Goal: Task Accomplishment & Management: Use online tool/utility

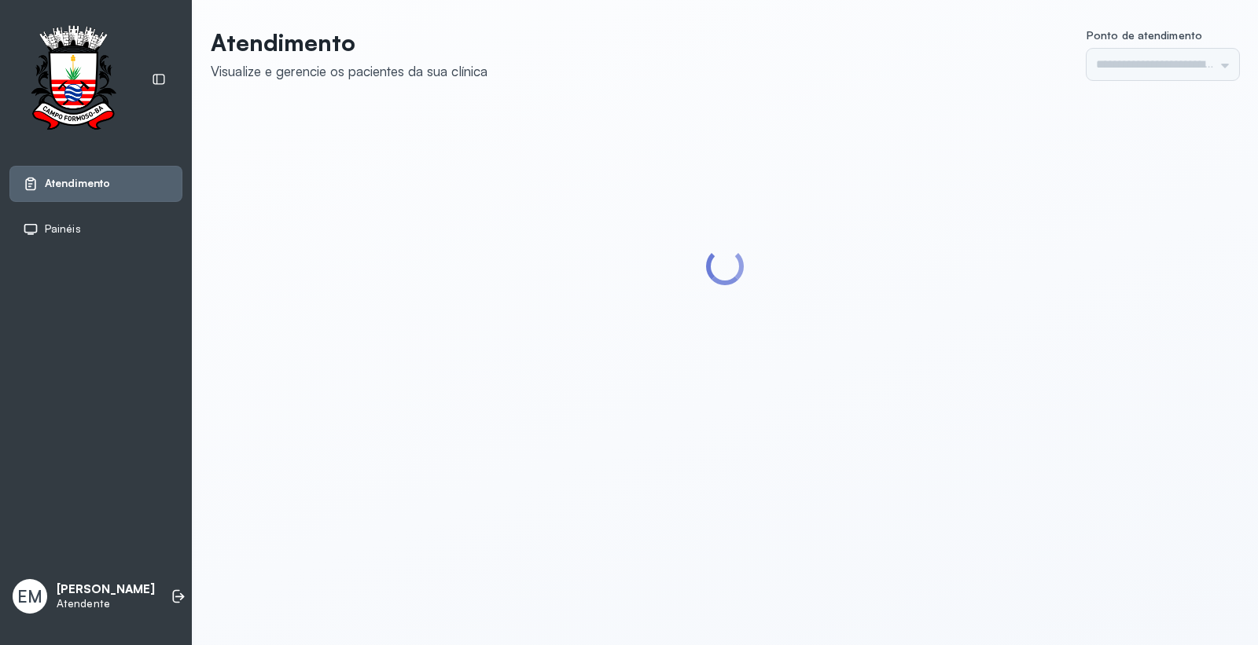
type input "*********"
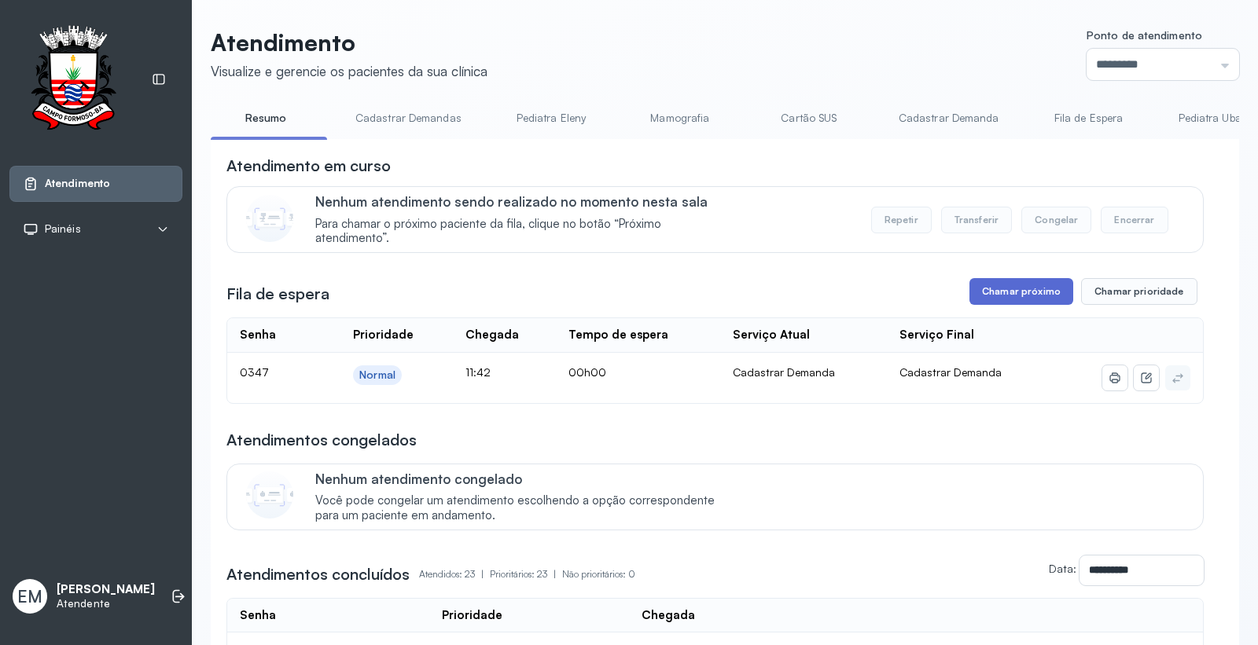
click at [1009, 292] on button "Chamar próximo" at bounding box center [1021, 291] width 104 height 27
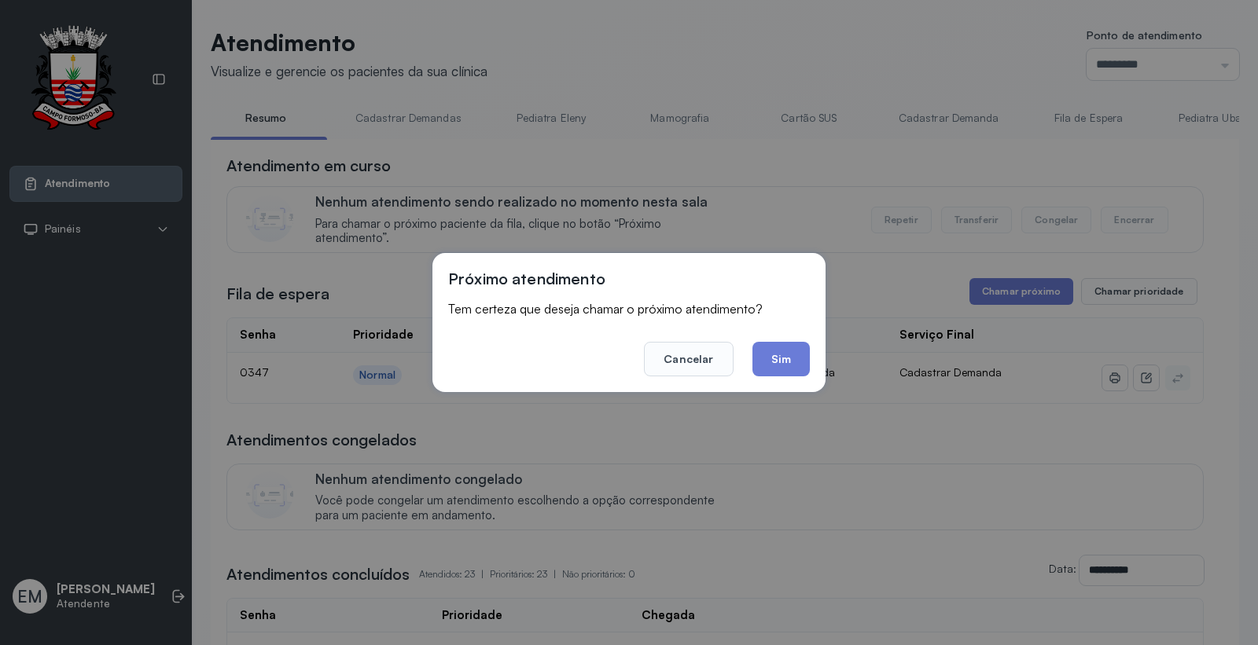
drag, startPoint x: 795, startPoint y: 360, endPoint x: 768, endPoint y: 372, distance: 29.2
click at [791, 362] on button "Sim" at bounding box center [780, 359] width 57 height 35
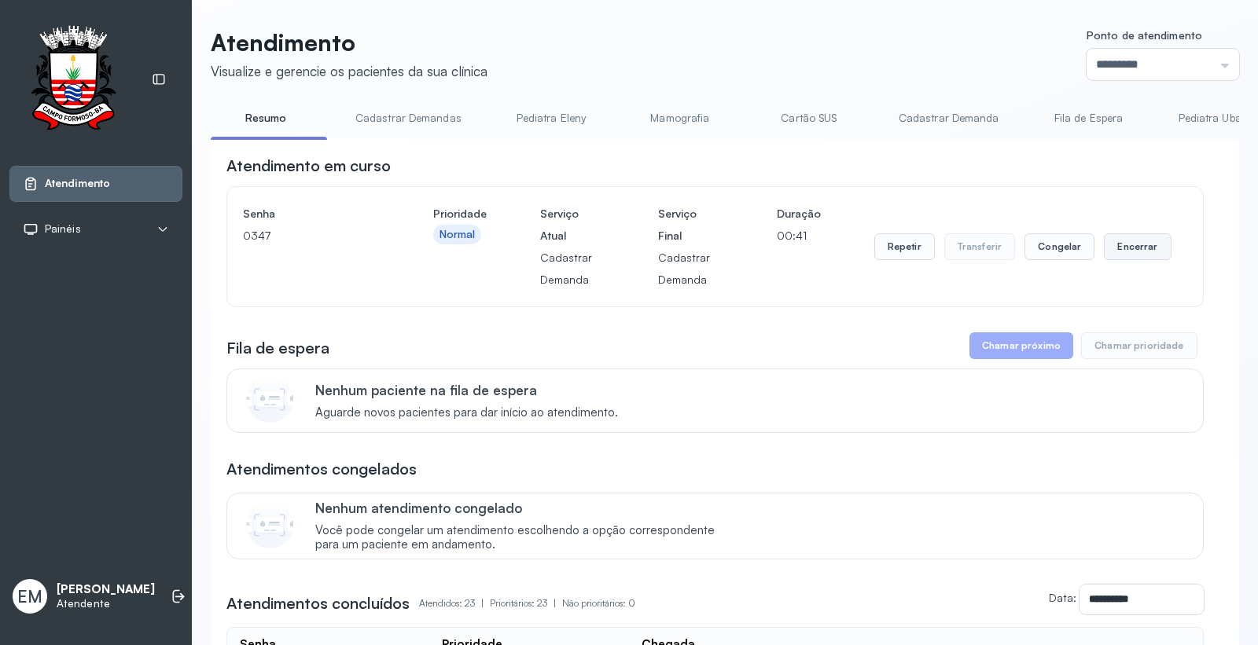
click at [1122, 248] on button "Encerrar" at bounding box center [1137, 246] width 67 height 27
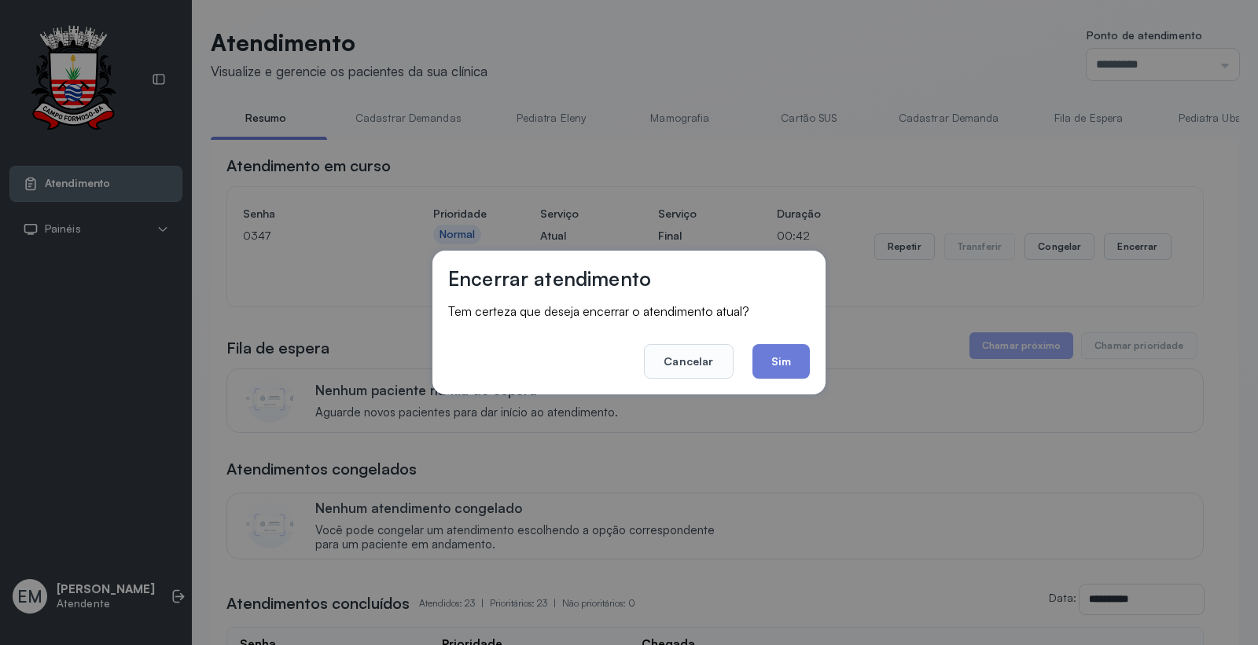
click at [773, 344] on button "Sim" at bounding box center [780, 361] width 57 height 35
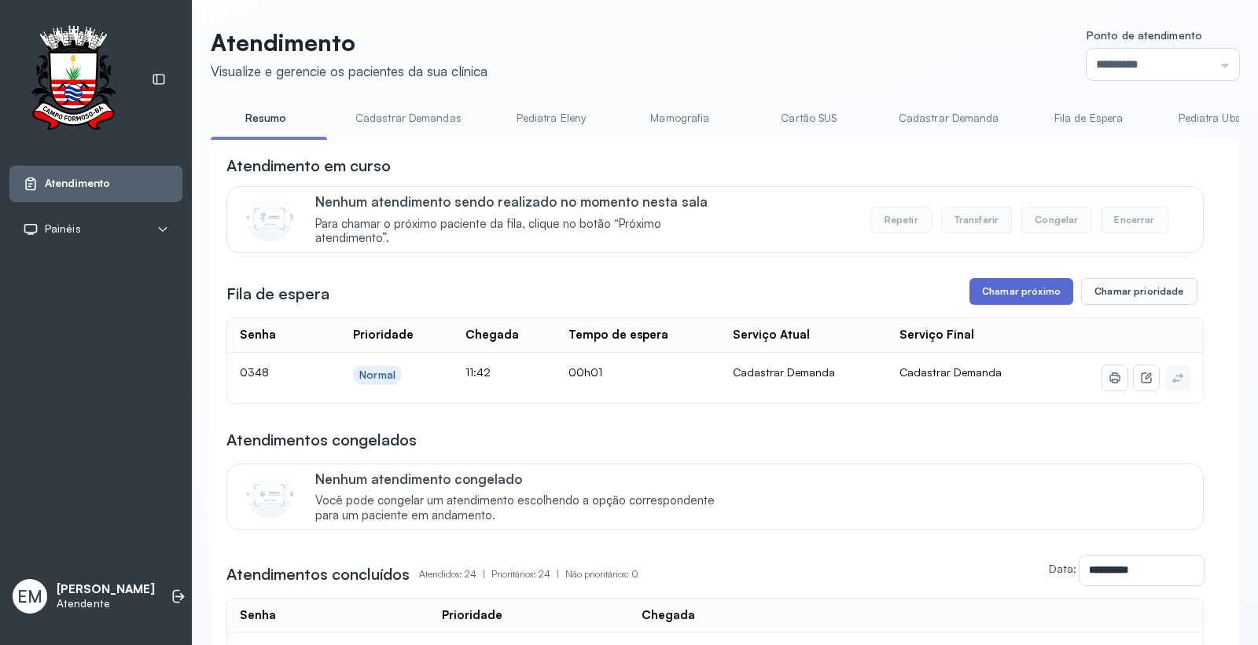
click at [1011, 288] on button "Chamar próximo" at bounding box center [1021, 291] width 104 height 27
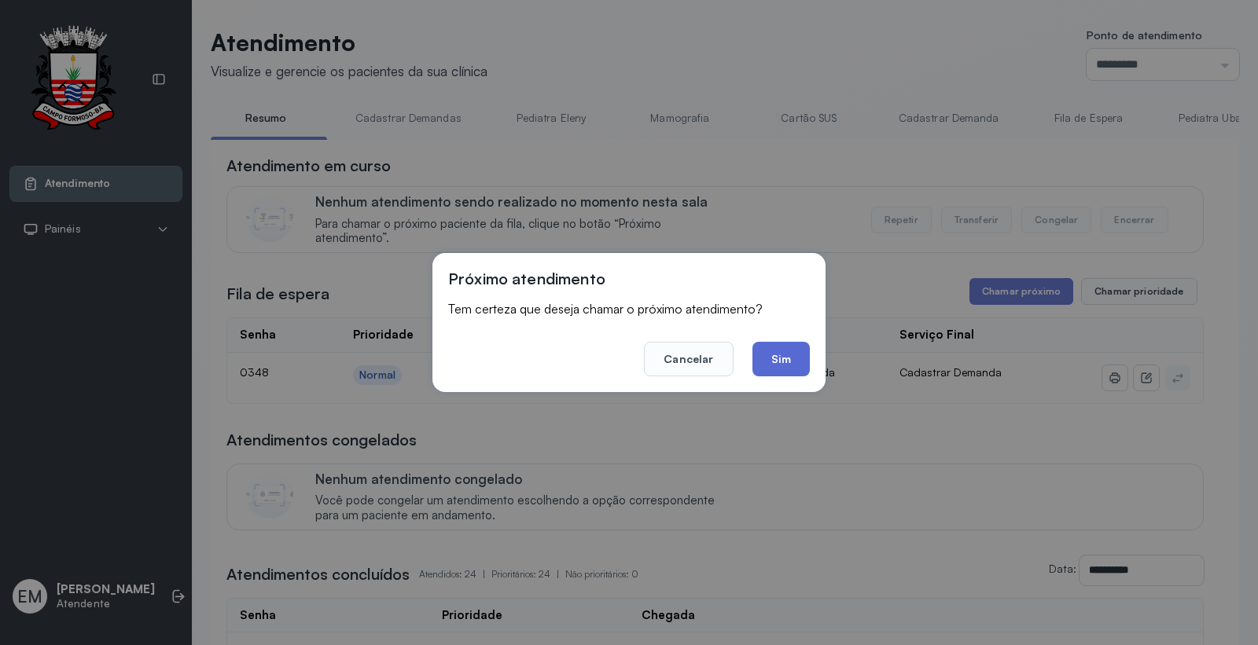
click at [764, 344] on button "Sim" at bounding box center [780, 359] width 57 height 35
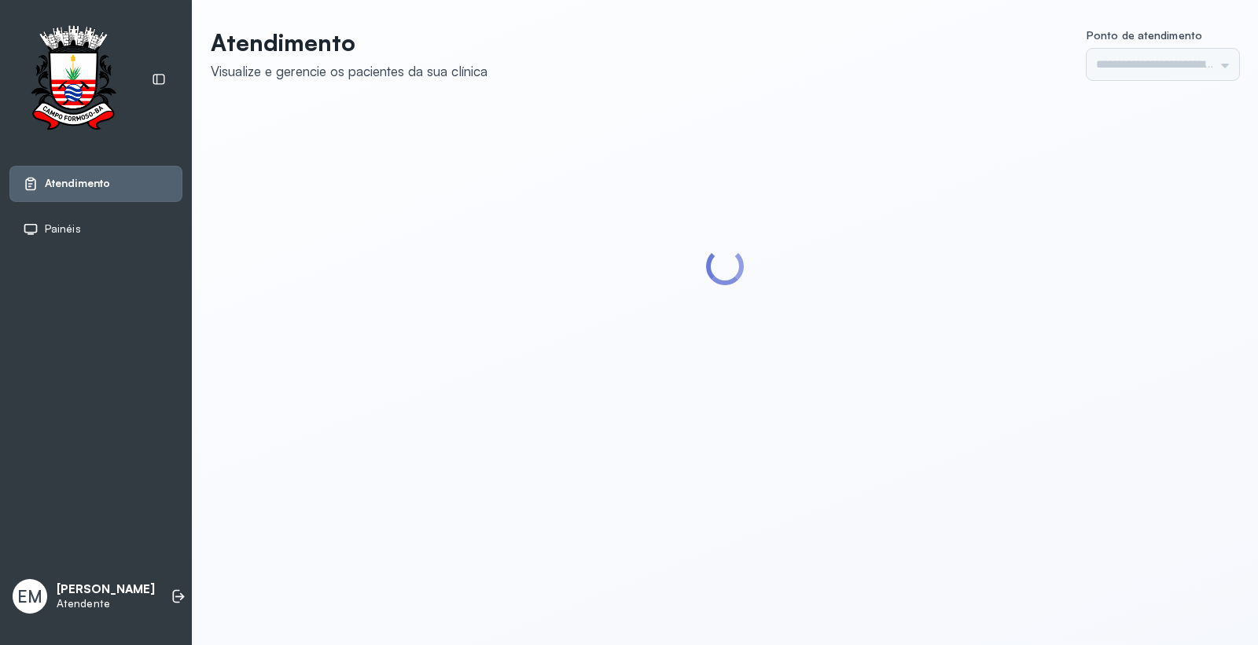
type input "*********"
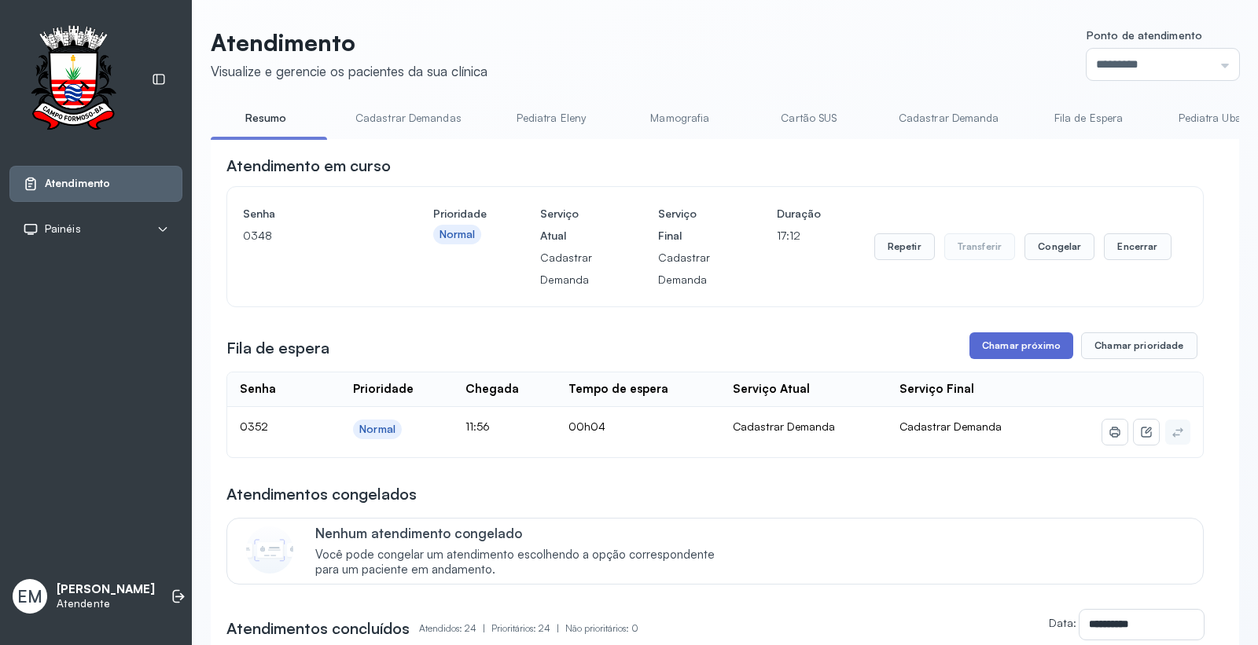
click at [992, 343] on button "Chamar próximo" at bounding box center [1021, 345] width 104 height 27
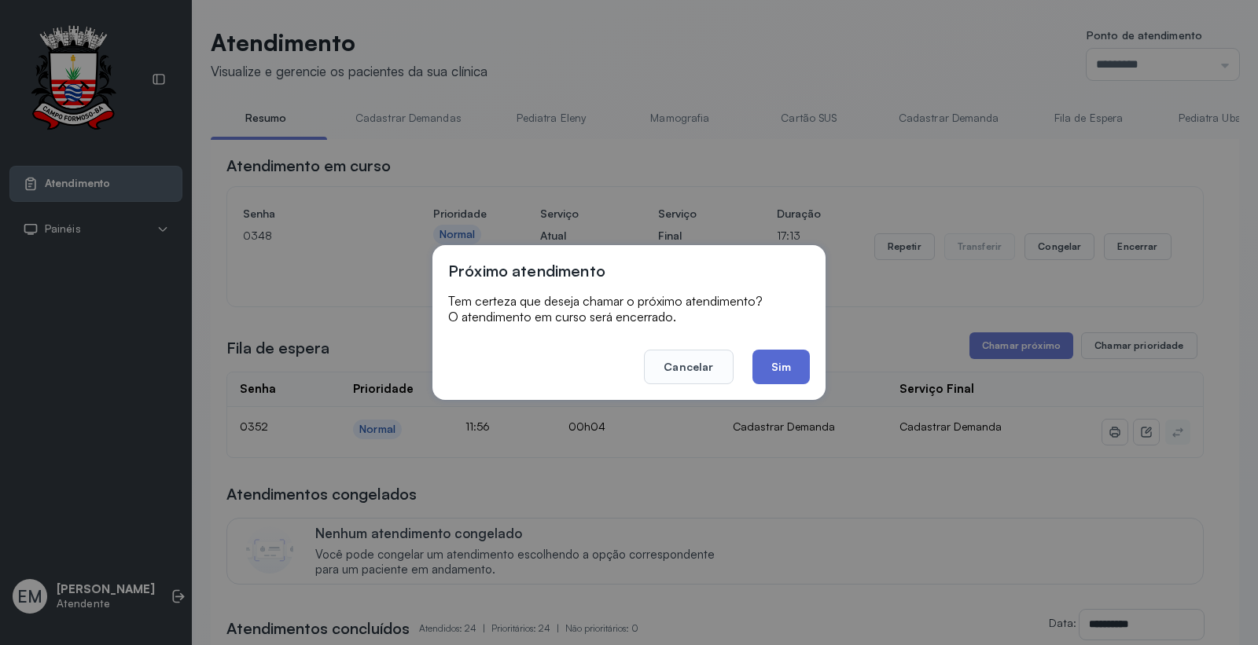
click at [758, 355] on button "Sim" at bounding box center [780, 367] width 57 height 35
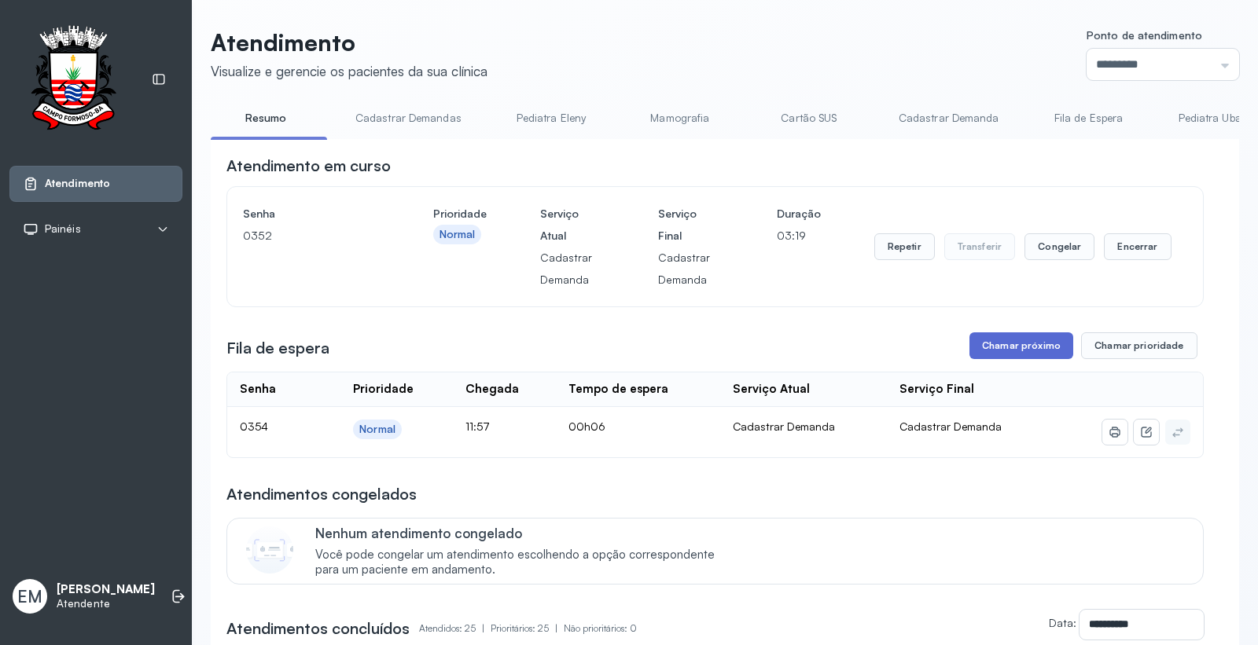
click at [1009, 344] on button "Chamar próximo" at bounding box center [1021, 345] width 104 height 27
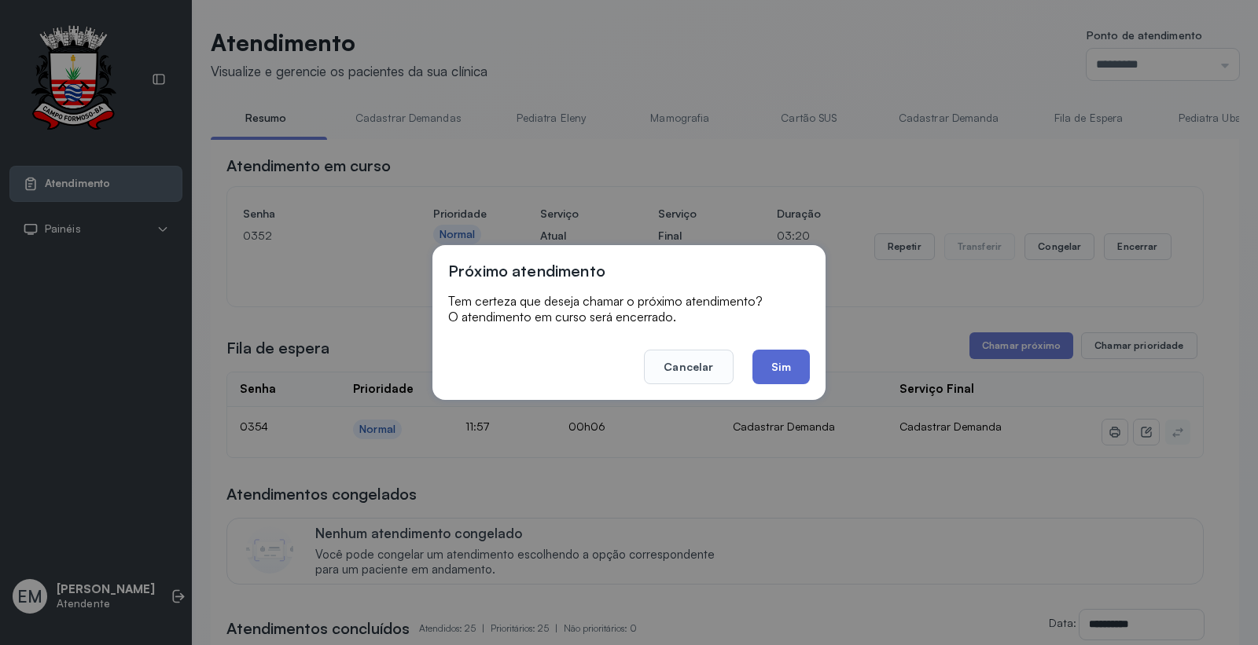
click at [790, 363] on button "Sim" at bounding box center [780, 367] width 57 height 35
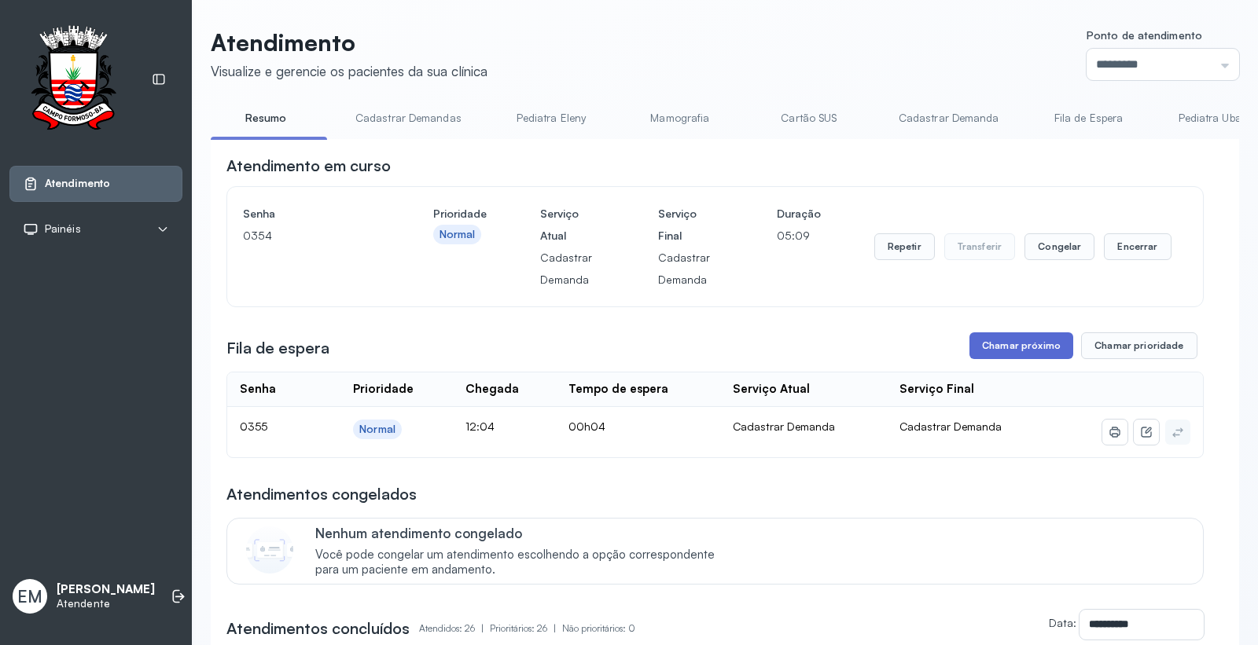
click at [1023, 347] on button "Chamar próximo" at bounding box center [1021, 345] width 104 height 27
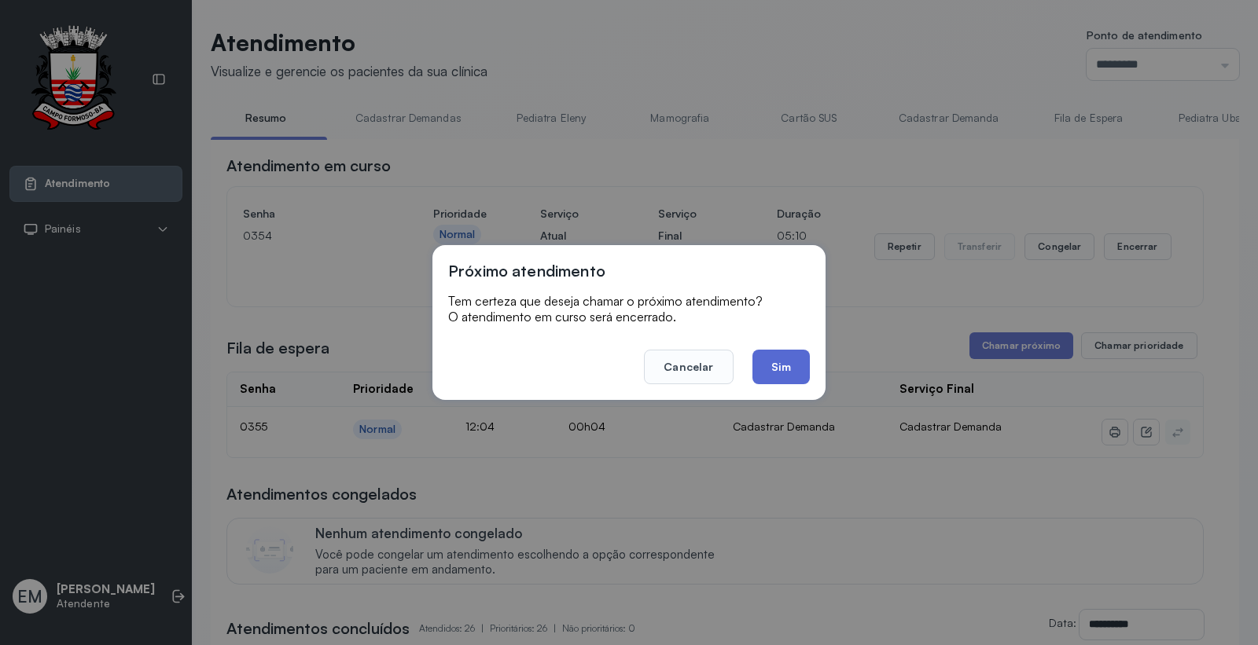
click at [774, 369] on button "Sim" at bounding box center [780, 367] width 57 height 35
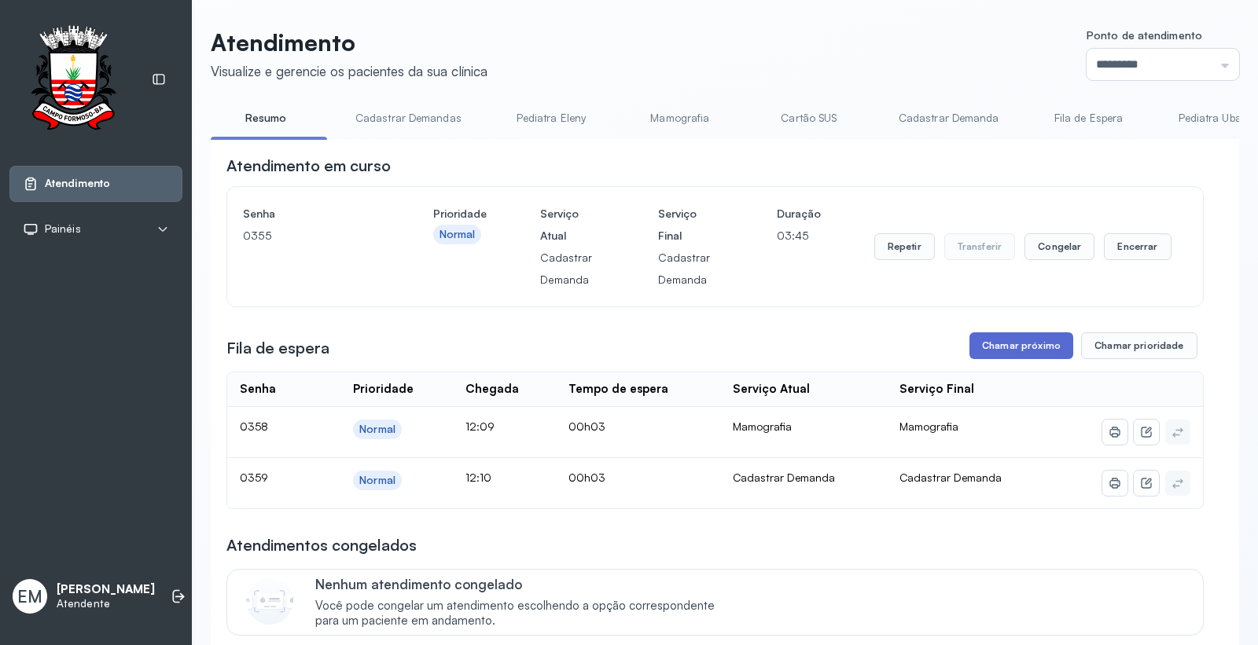
click at [1009, 355] on button "Chamar próximo" at bounding box center [1021, 345] width 104 height 27
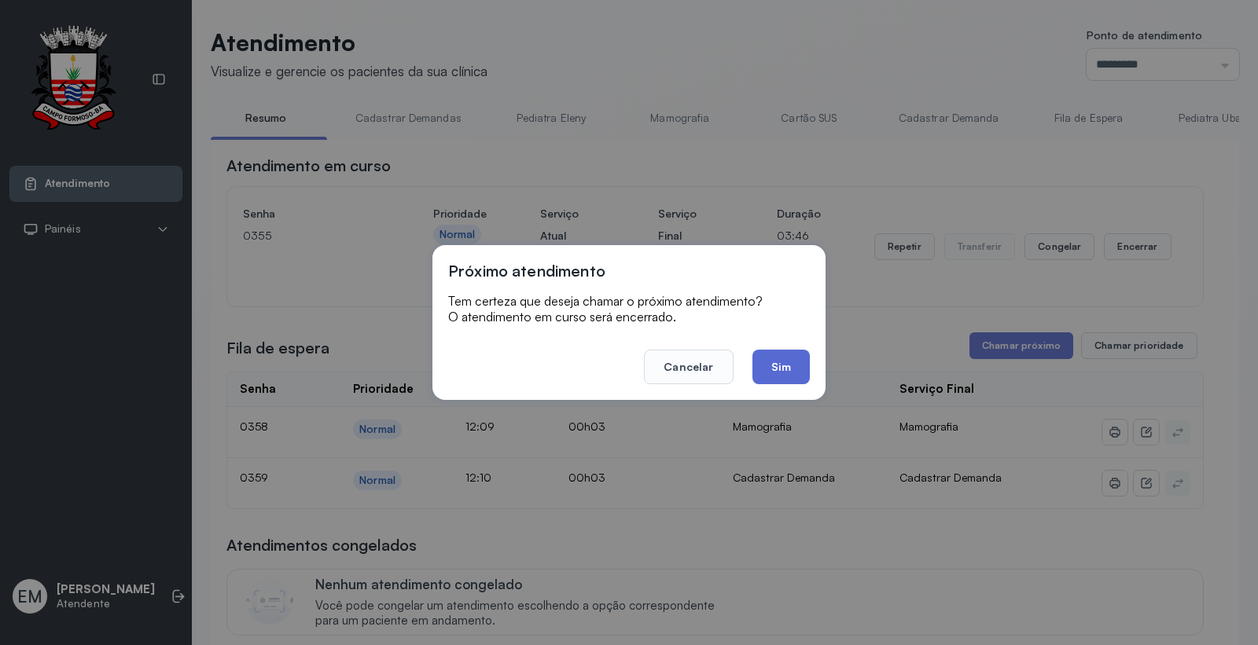
click at [792, 365] on button "Sim" at bounding box center [780, 367] width 57 height 35
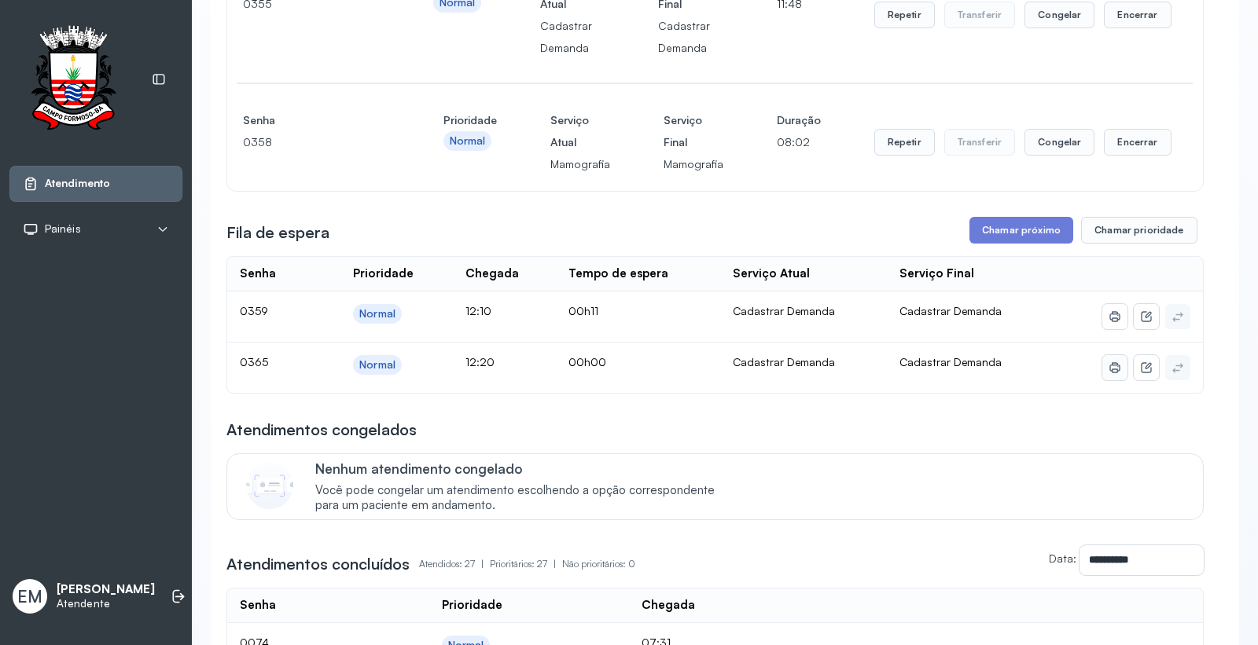
scroll to position [262, 0]
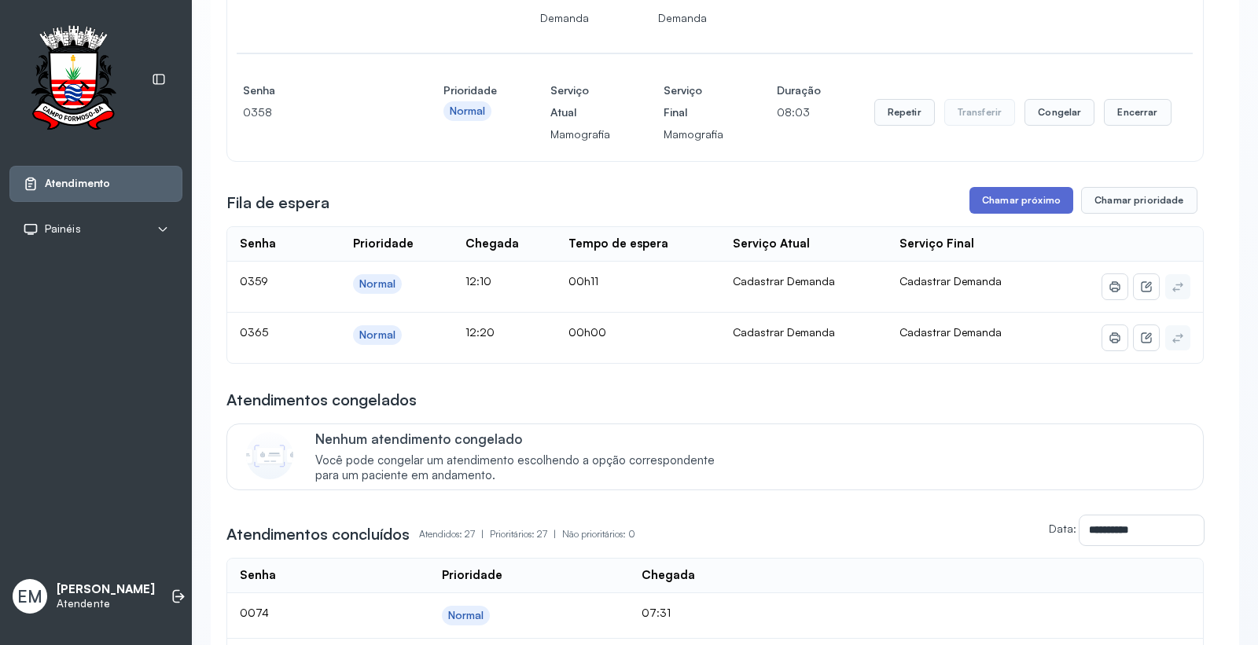
click at [1017, 205] on button "Chamar próximo" at bounding box center [1021, 200] width 104 height 27
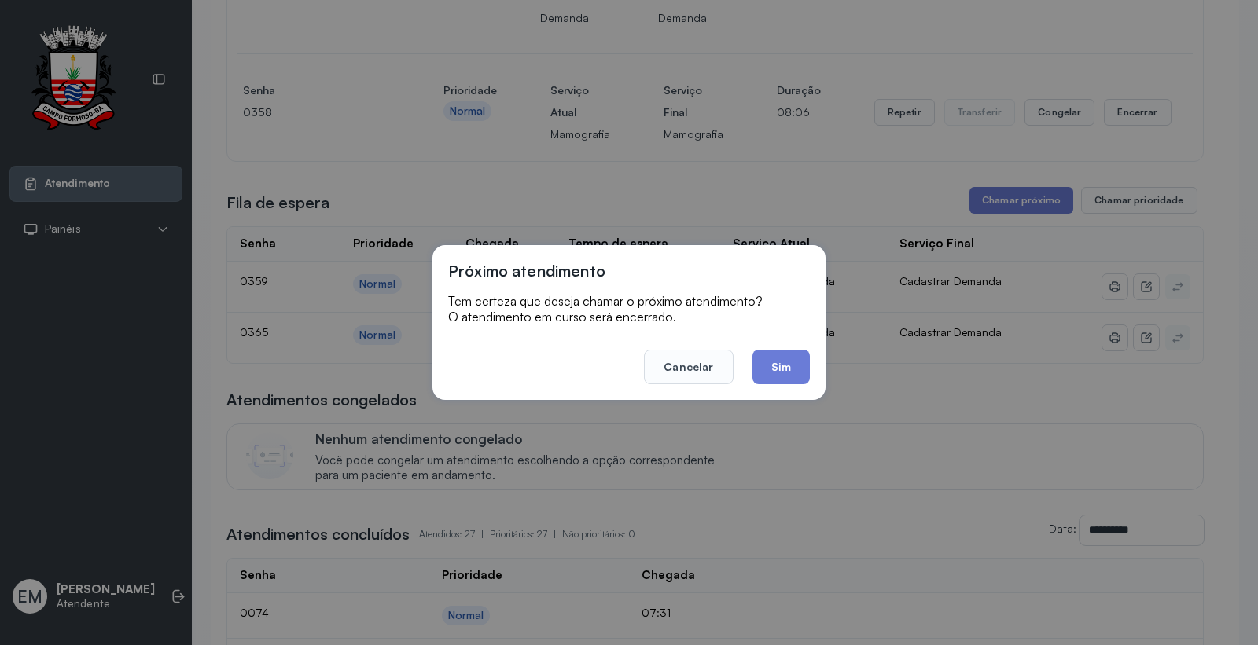
click at [778, 360] on button "Sim" at bounding box center [780, 367] width 57 height 35
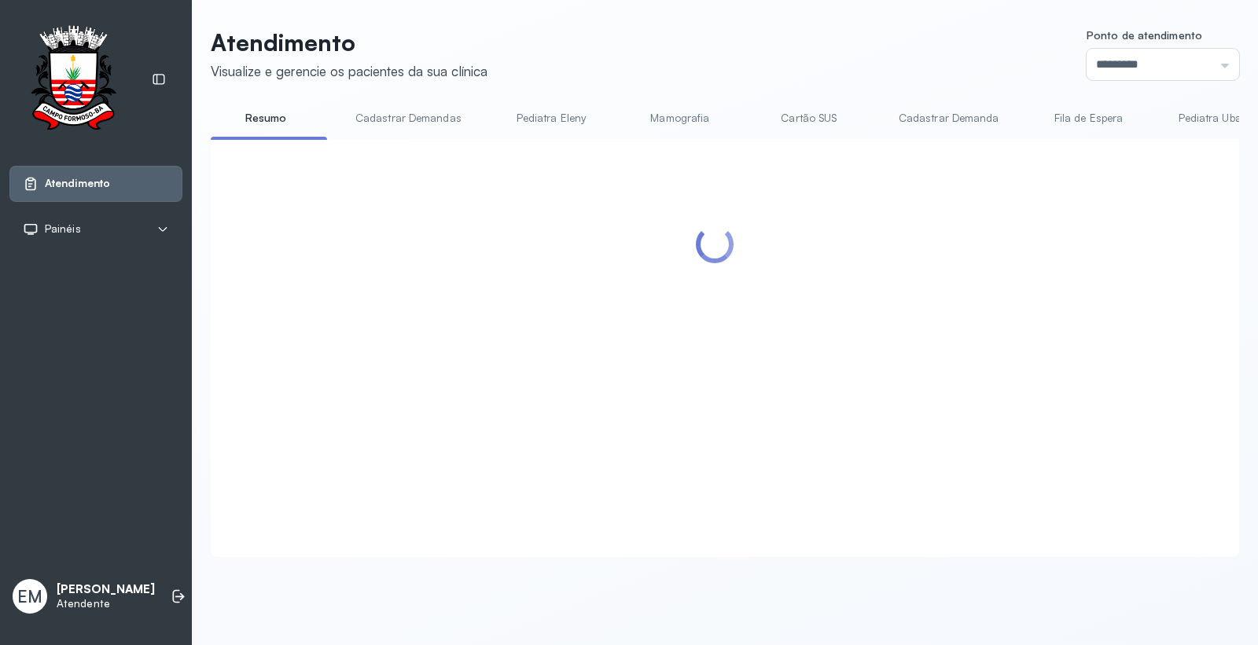
scroll to position [0, 0]
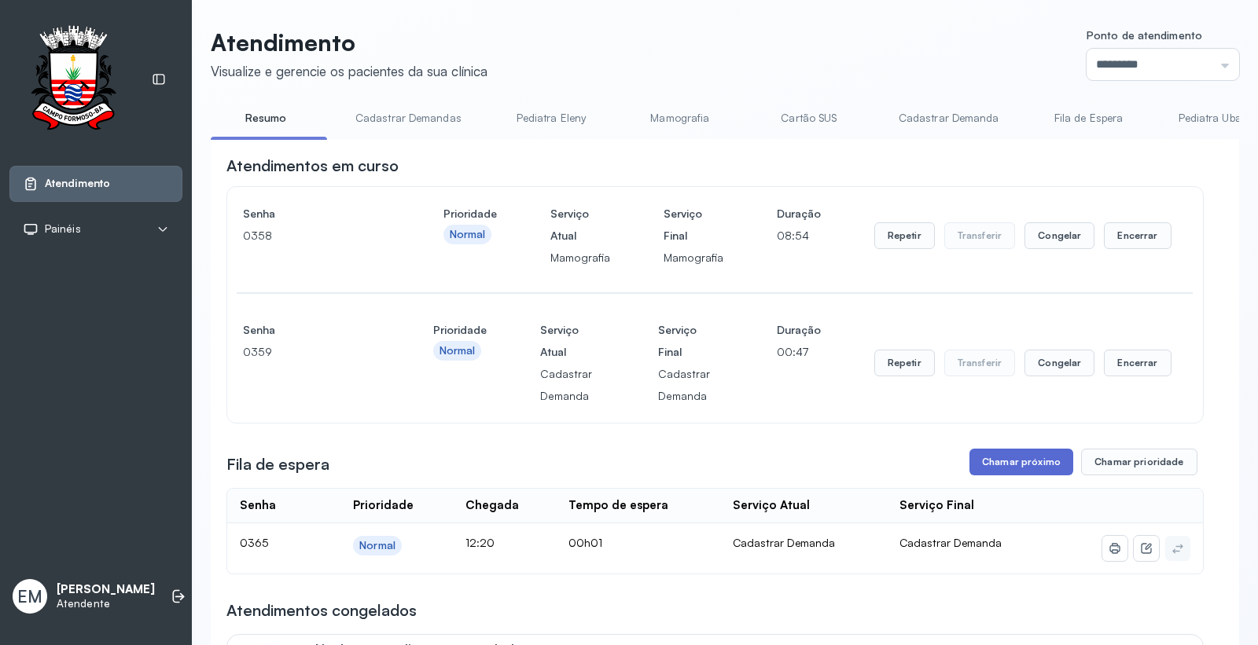
click at [1012, 458] on button "Chamar próximo" at bounding box center [1021, 462] width 104 height 27
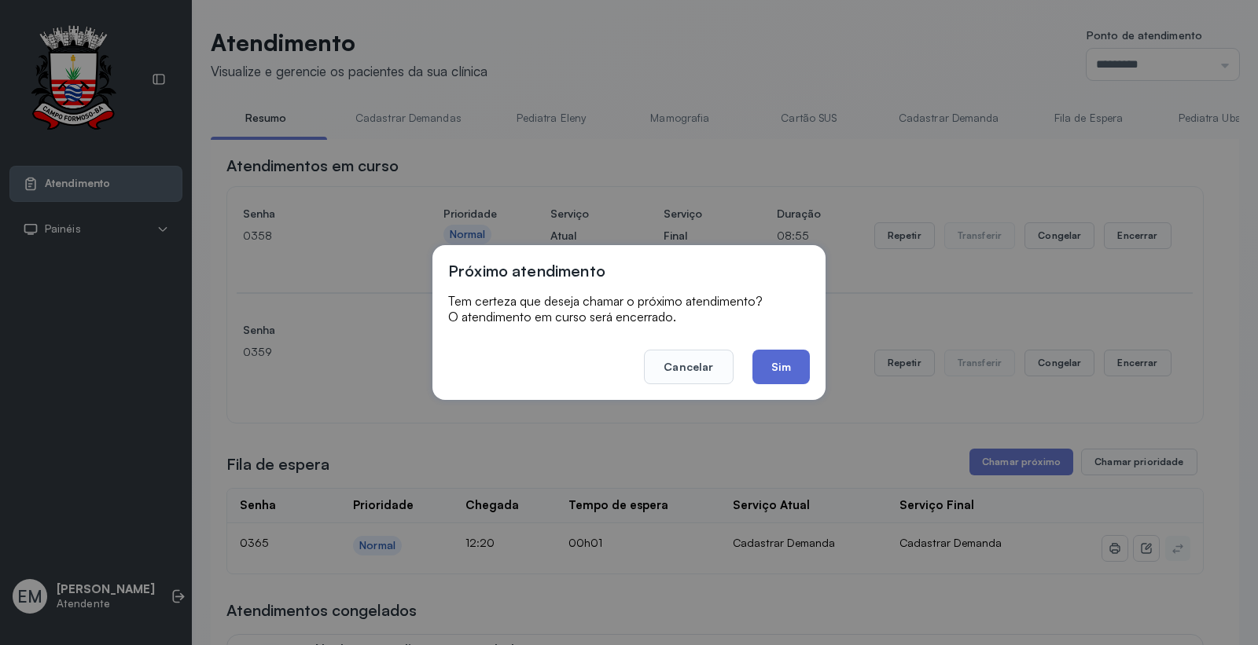
click at [779, 370] on button "Sim" at bounding box center [780, 367] width 57 height 35
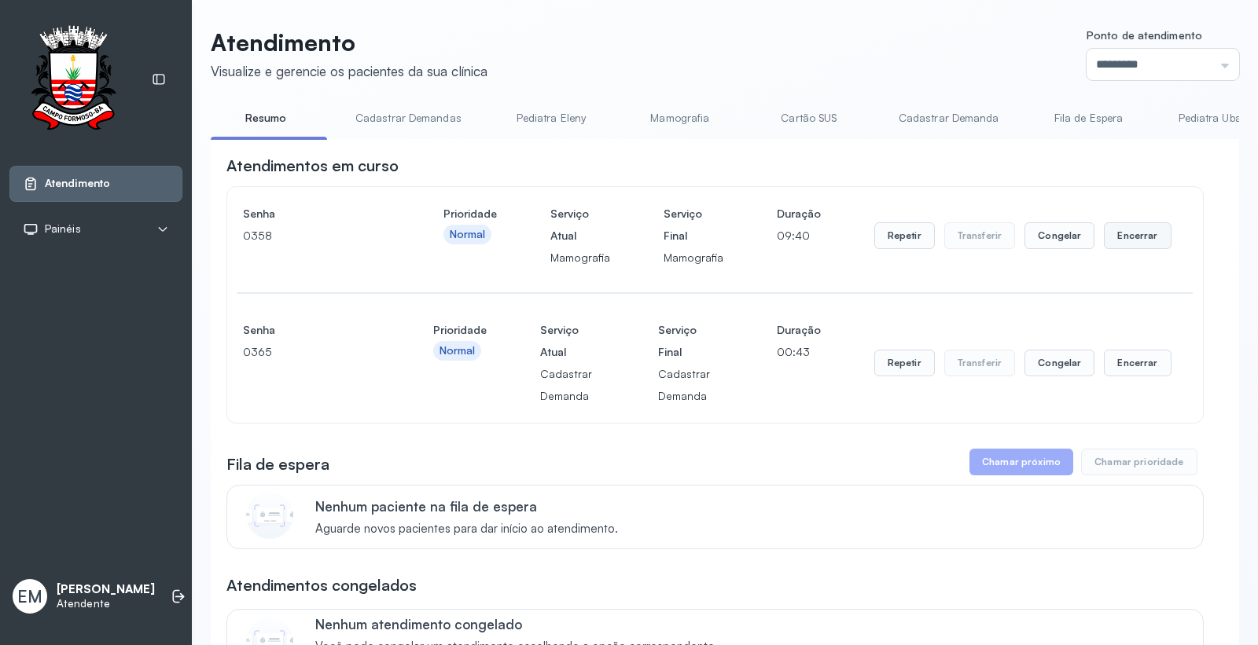
click at [1125, 236] on button "Encerrar" at bounding box center [1137, 235] width 67 height 27
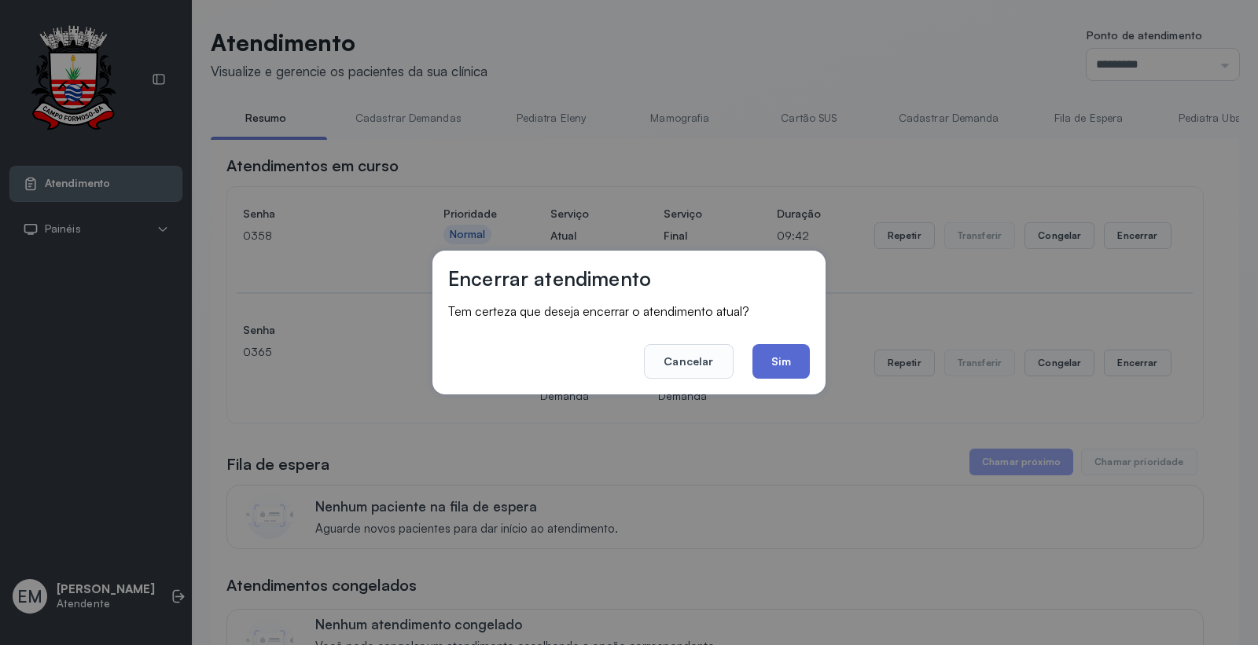
click at [771, 357] on button "Sim" at bounding box center [780, 361] width 57 height 35
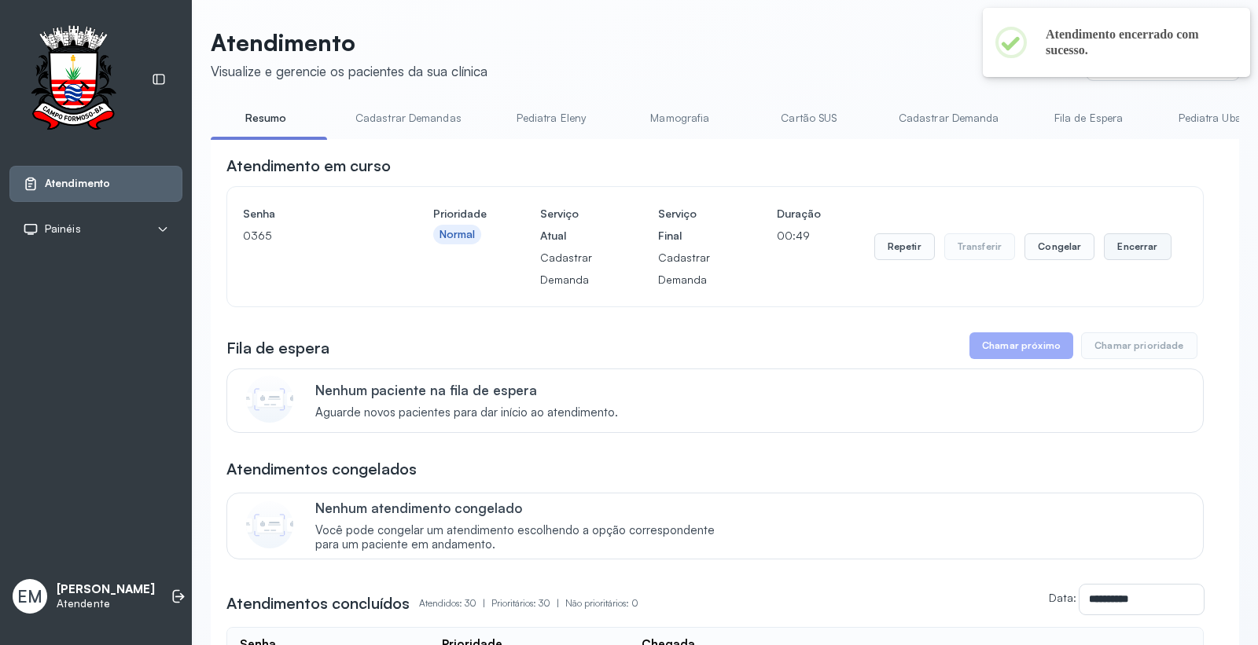
click at [1136, 254] on button "Encerrar" at bounding box center [1137, 246] width 67 height 27
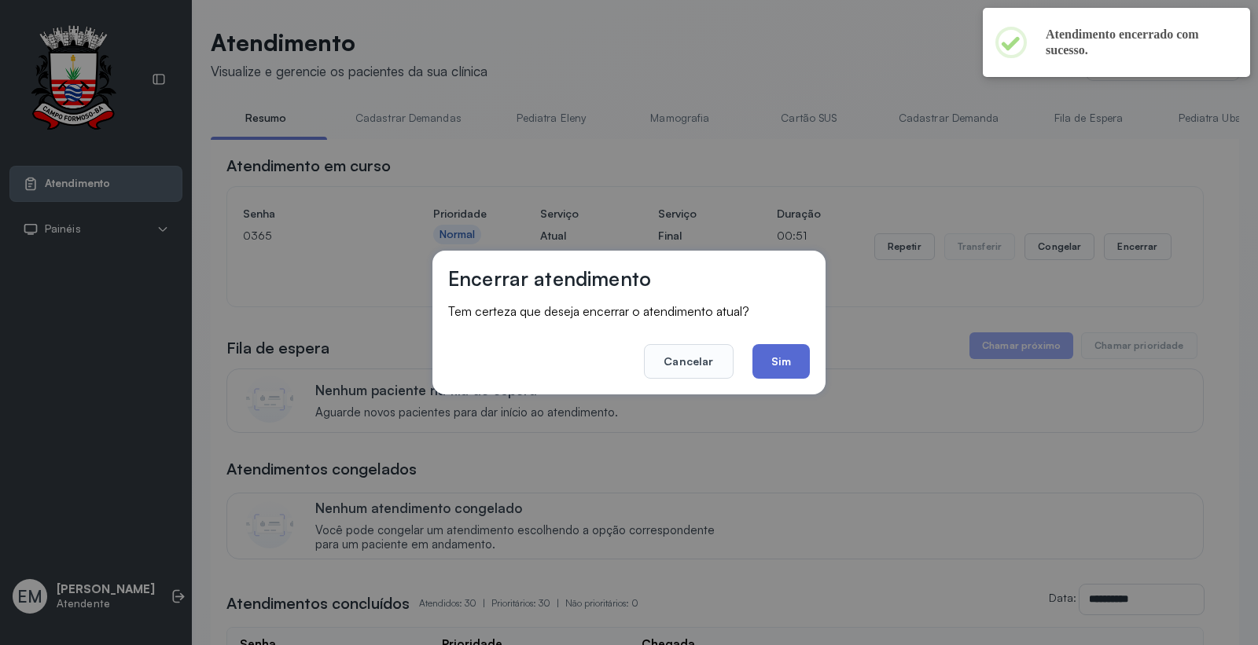
click at [802, 364] on button "Sim" at bounding box center [780, 361] width 57 height 35
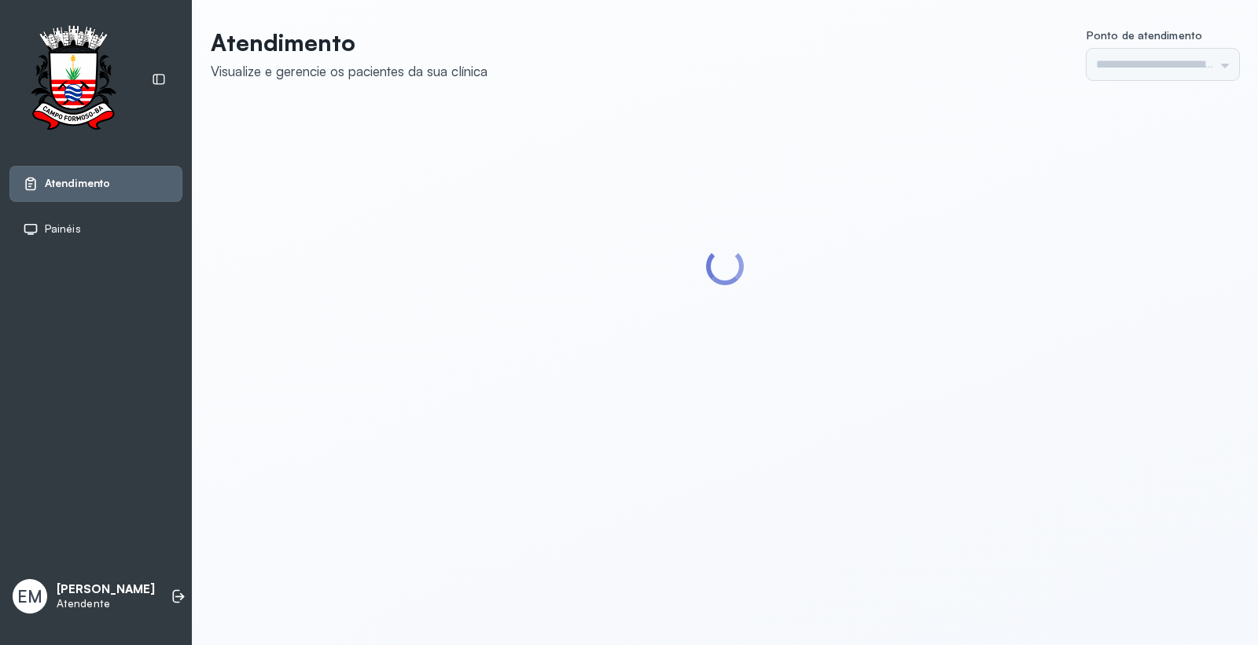
type input "*********"
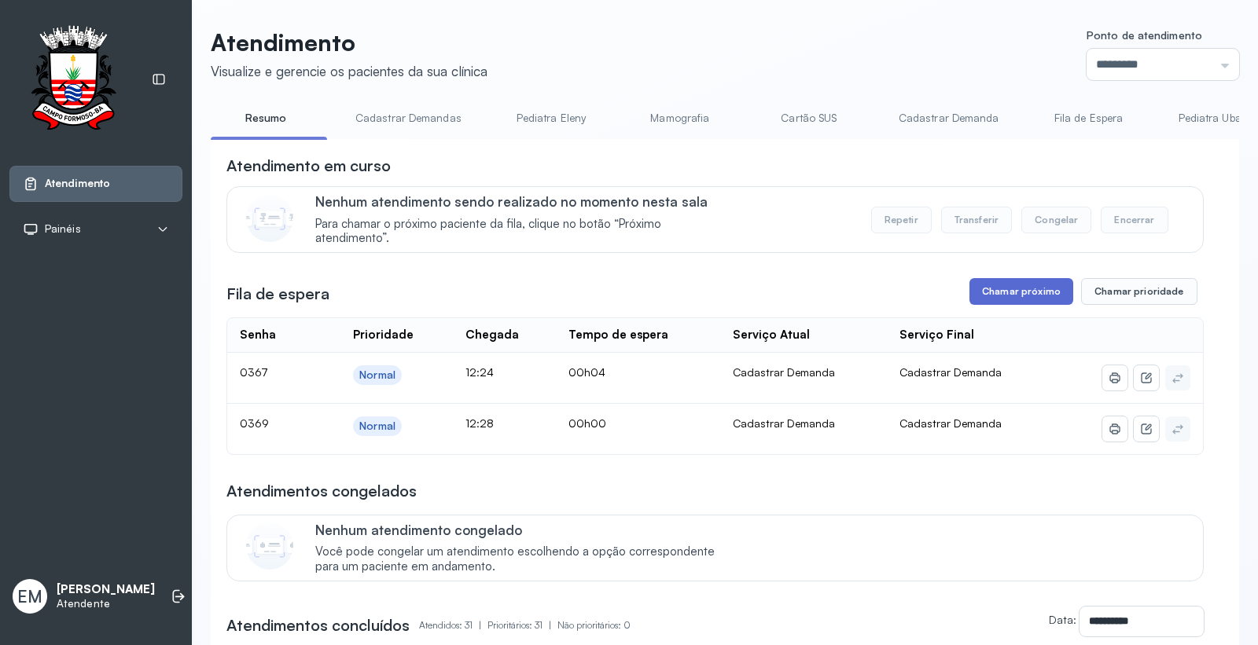
click at [1012, 288] on button "Chamar próximo" at bounding box center [1021, 291] width 104 height 27
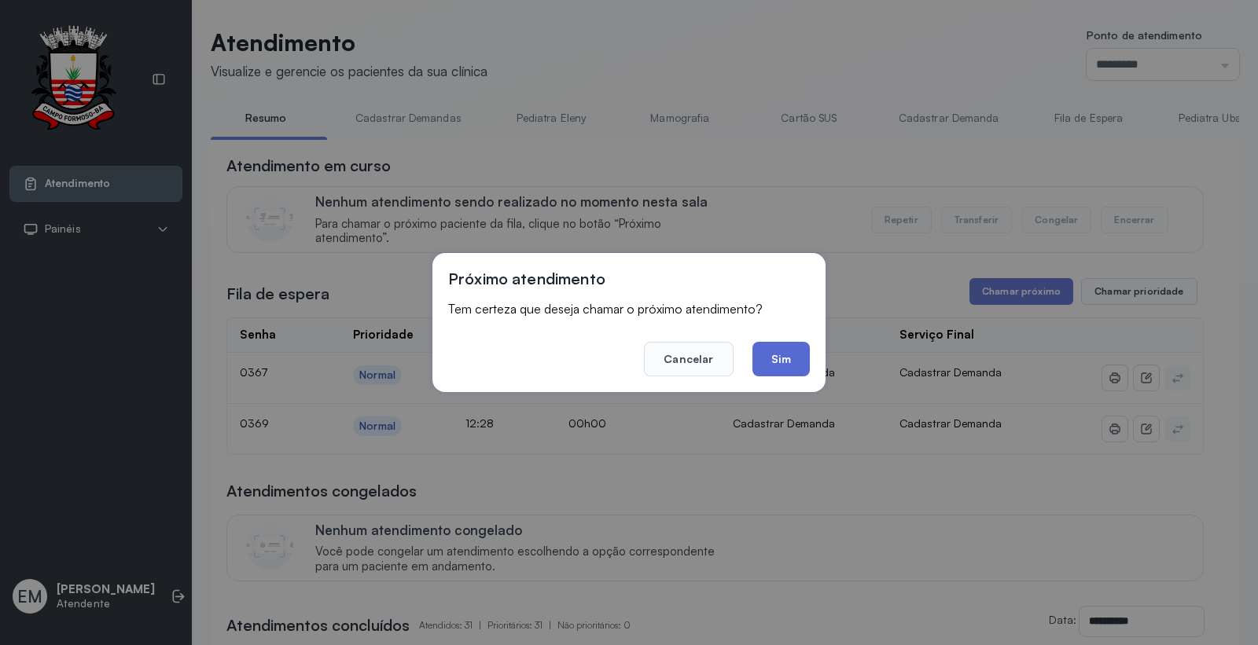
click at [791, 365] on button "Sim" at bounding box center [780, 359] width 57 height 35
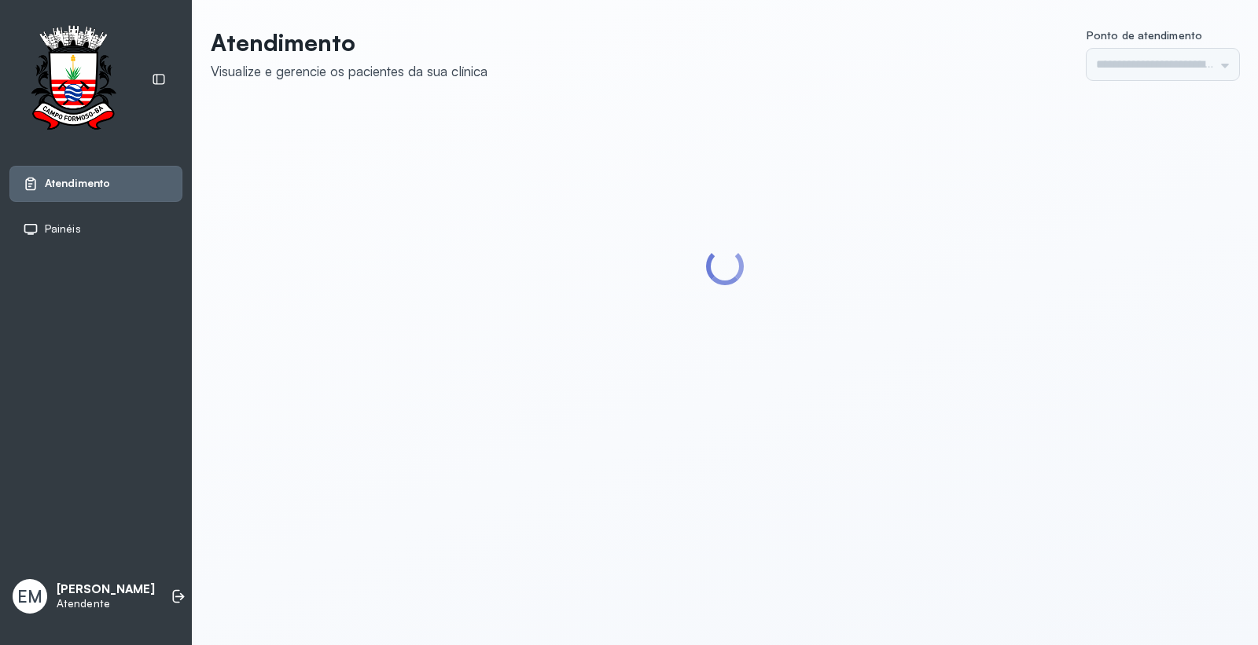
type input "*********"
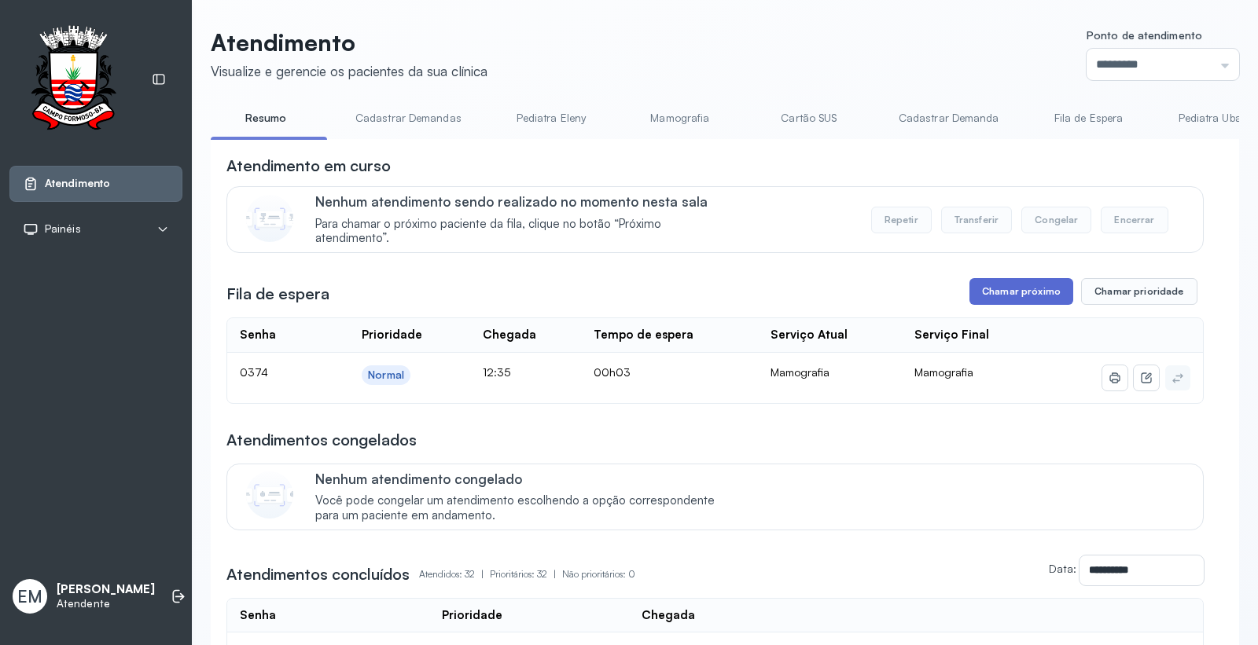
click at [1025, 295] on button "Chamar próximo" at bounding box center [1021, 291] width 104 height 27
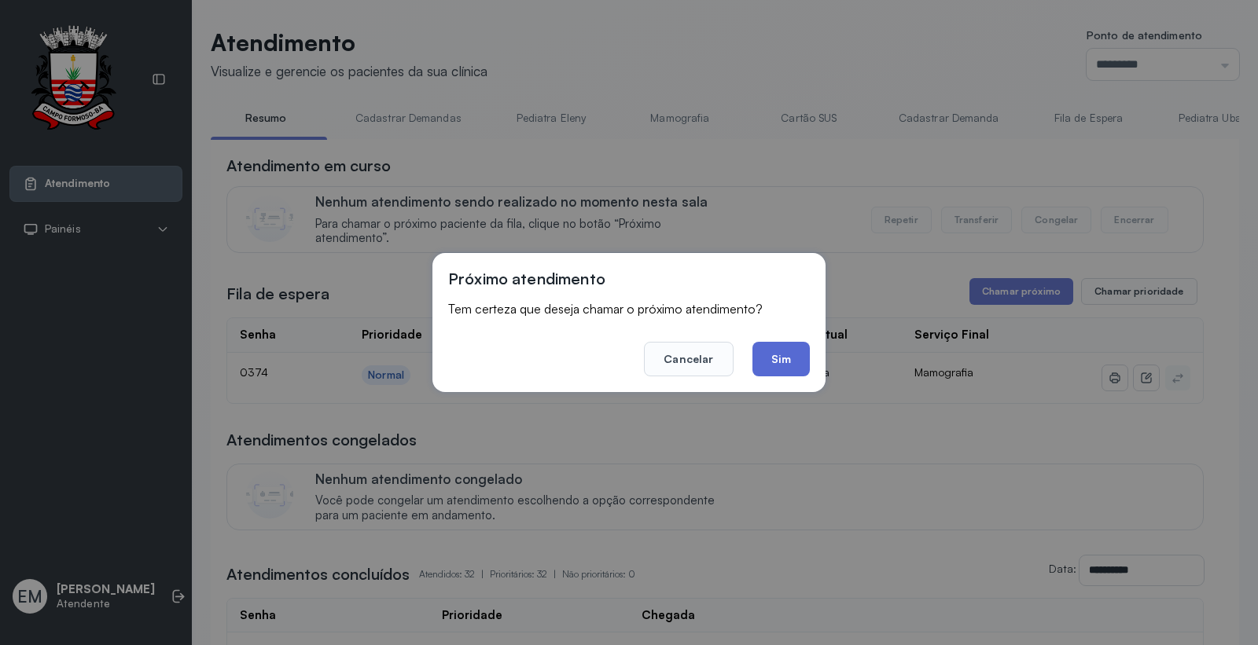
click at [798, 347] on button "Sim" at bounding box center [780, 359] width 57 height 35
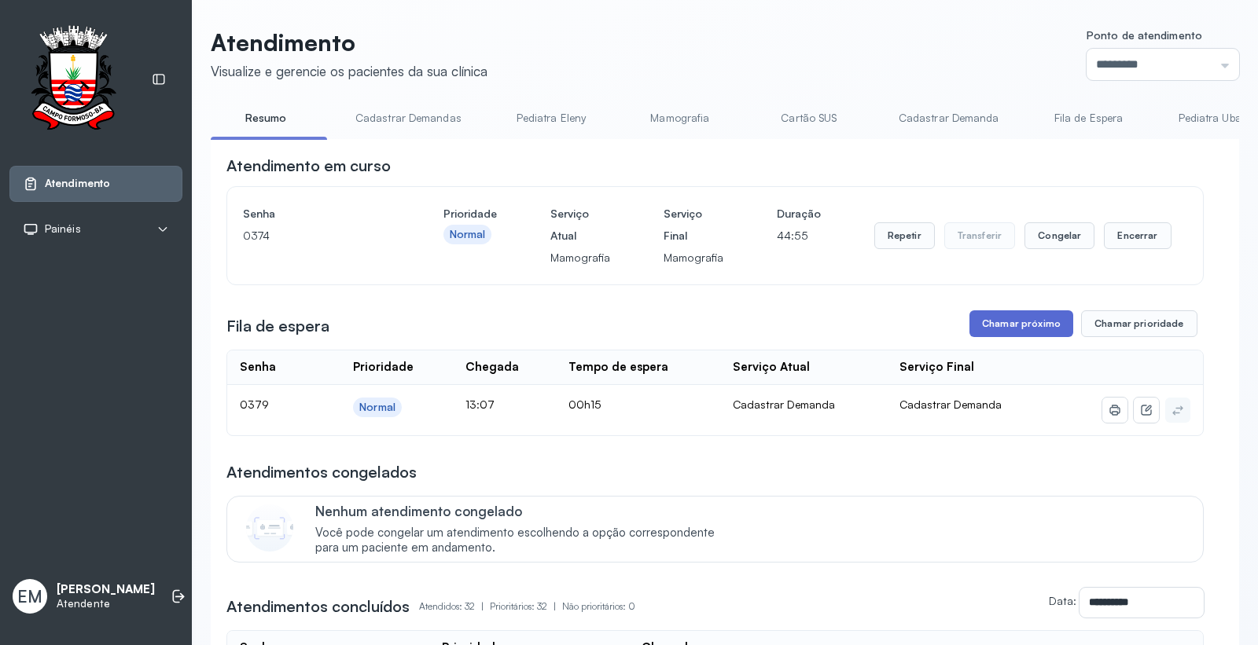
click at [999, 329] on button "Chamar próximo" at bounding box center [1021, 323] width 104 height 27
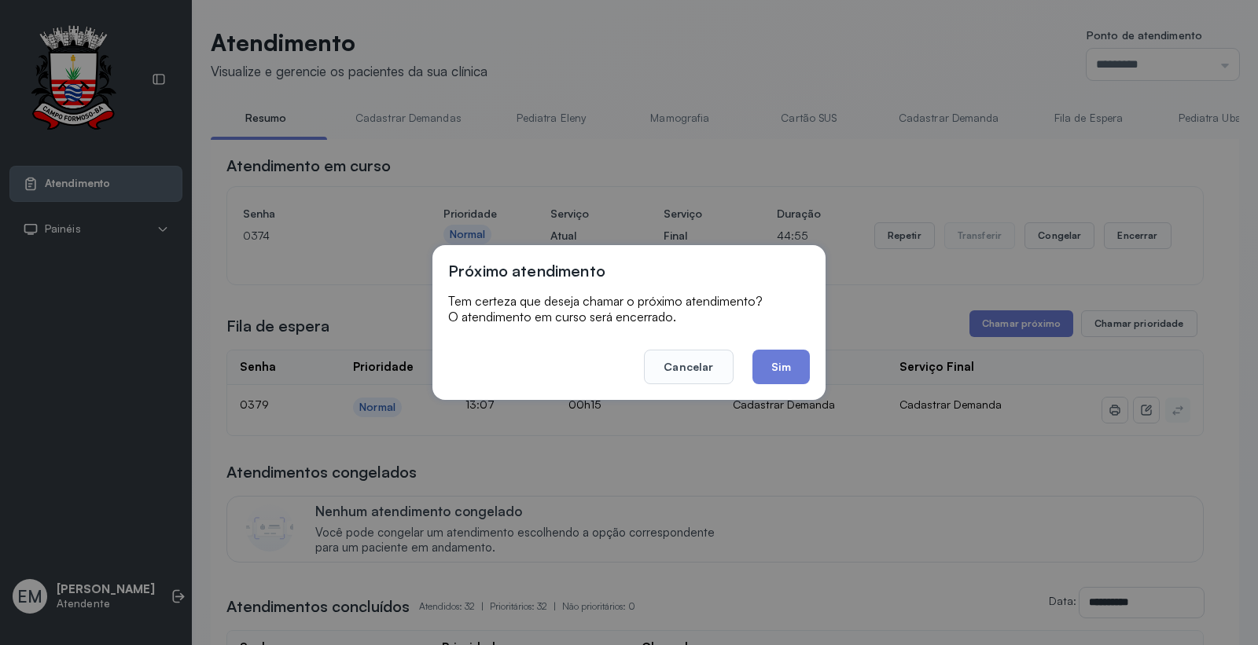
drag, startPoint x: 790, startPoint y: 362, endPoint x: 821, endPoint y: 348, distance: 33.4
click at [799, 356] on button "Sim" at bounding box center [780, 367] width 57 height 35
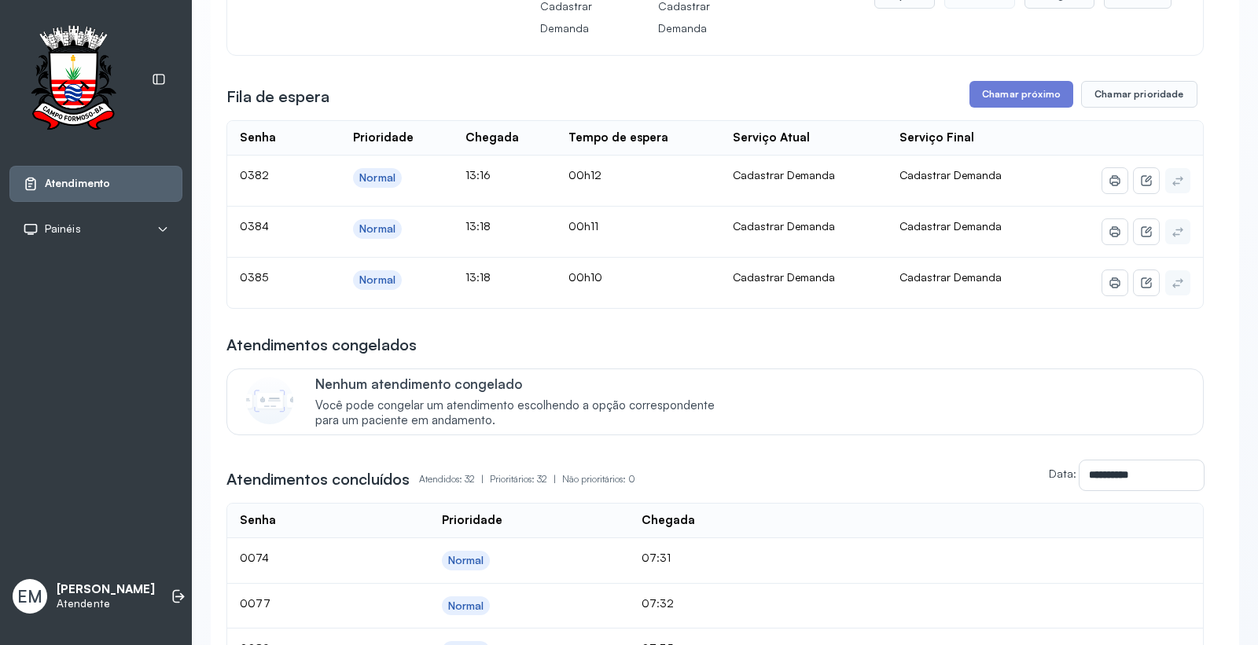
scroll to position [87, 0]
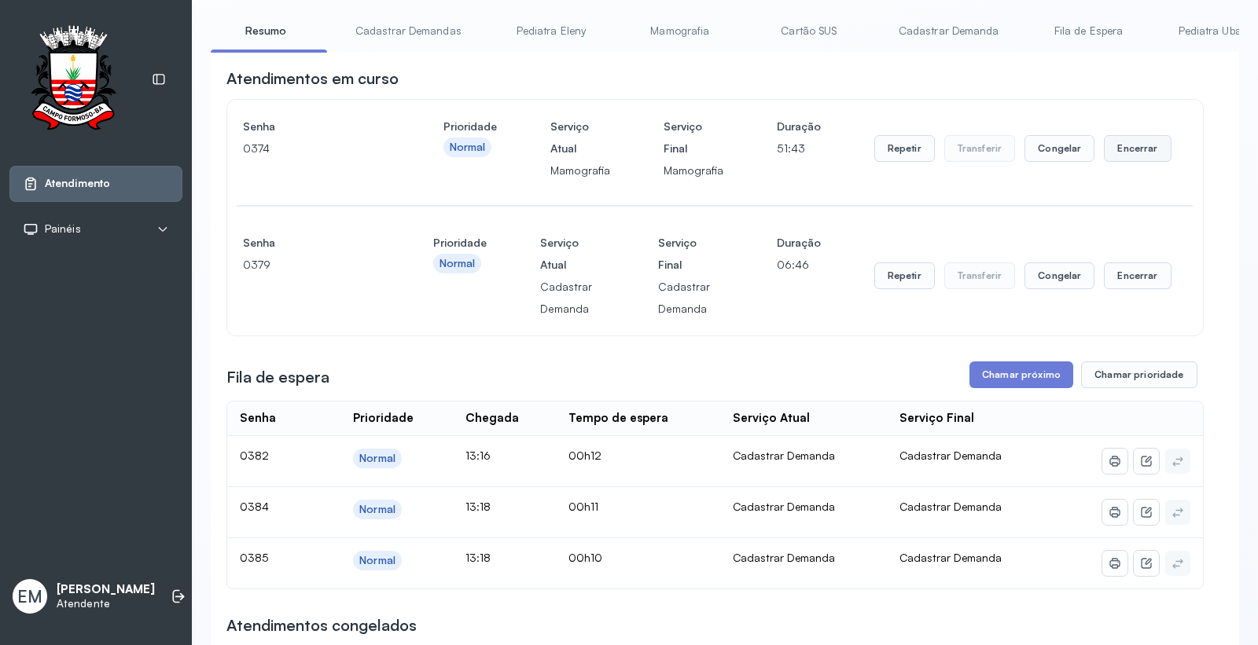
click at [1126, 144] on button "Encerrar" at bounding box center [1137, 148] width 67 height 27
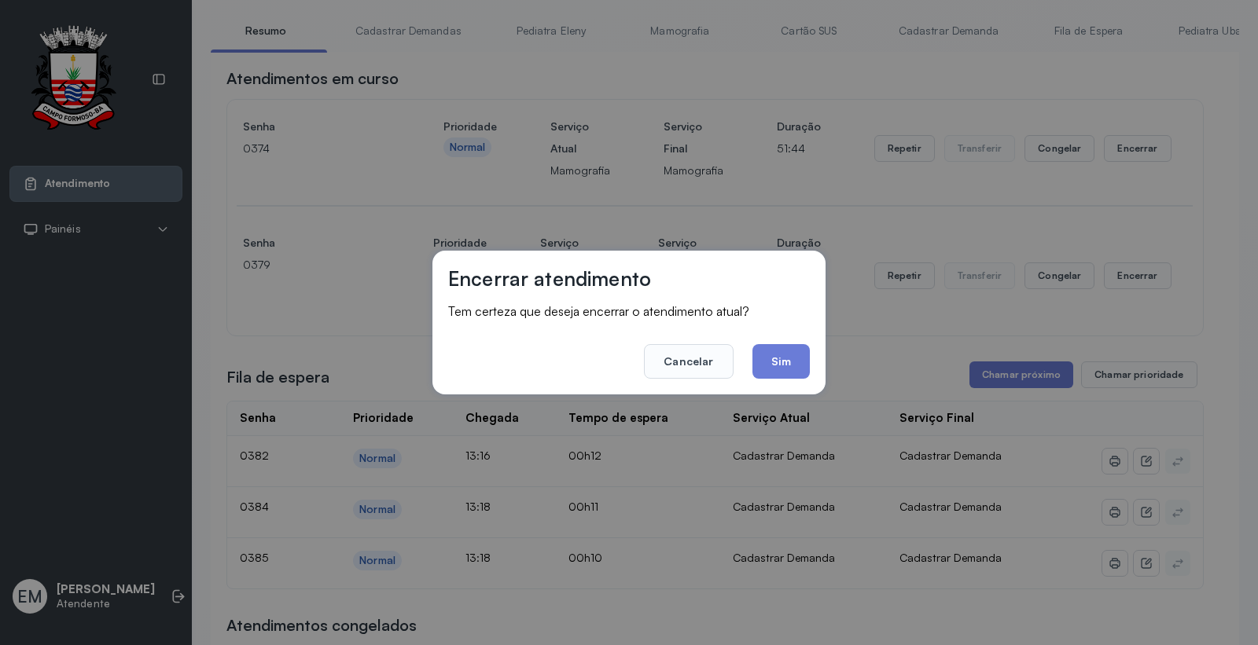
drag, startPoint x: 778, startPoint y: 354, endPoint x: 786, endPoint y: 328, distance: 27.1
click at [782, 347] on button "Sim" at bounding box center [780, 361] width 57 height 35
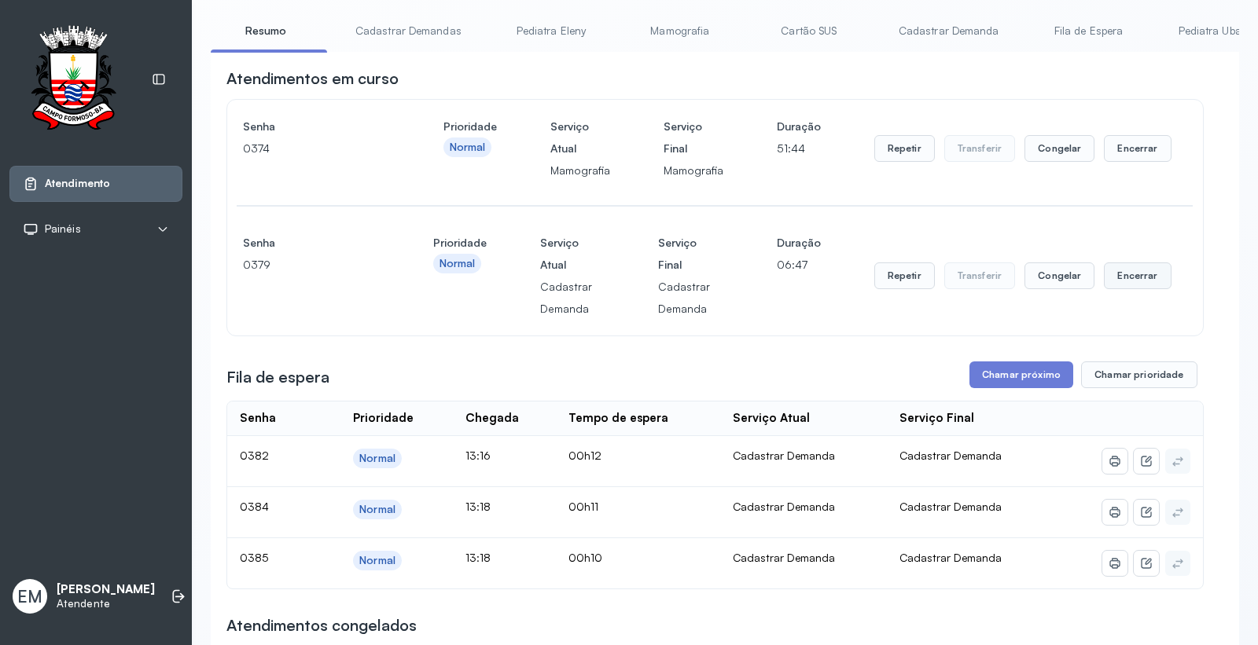
click at [1138, 272] on button "Encerrar" at bounding box center [1137, 276] width 67 height 27
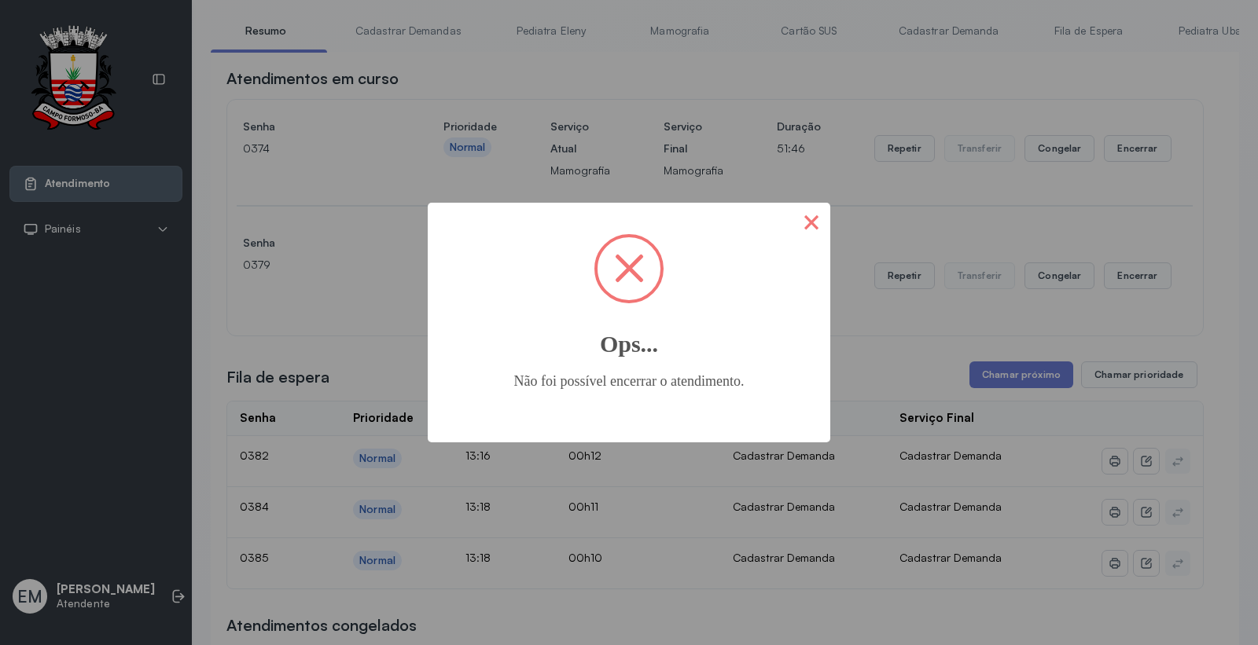
click at [806, 225] on button "×" at bounding box center [811, 222] width 38 height 38
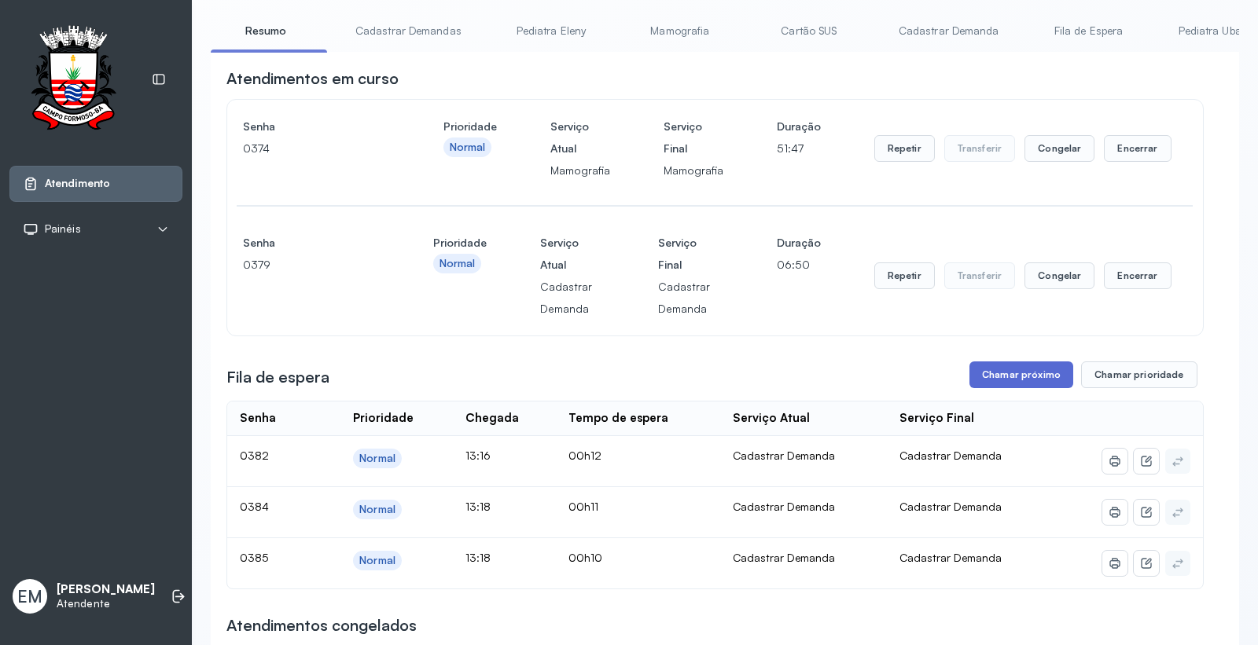
click at [986, 378] on button "Chamar próximo" at bounding box center [1021, 375] width 104 height 27
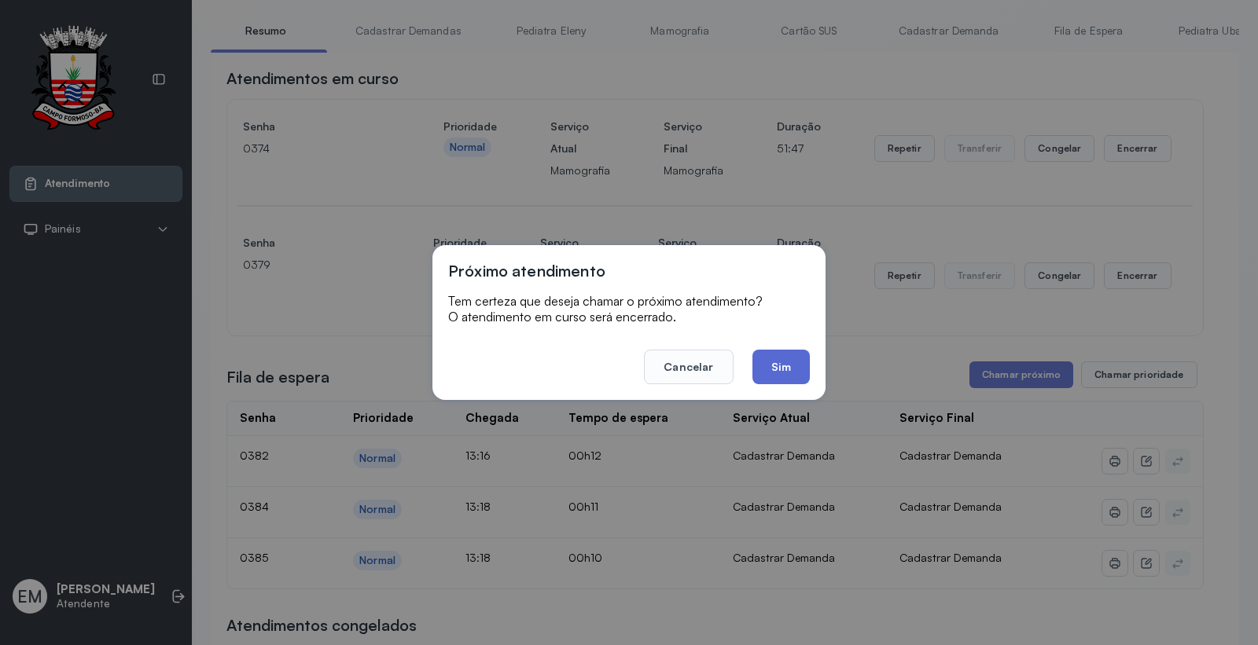
click at [782, 356] on button "Sim" at bounding box center [780, 367] width 57 height 35
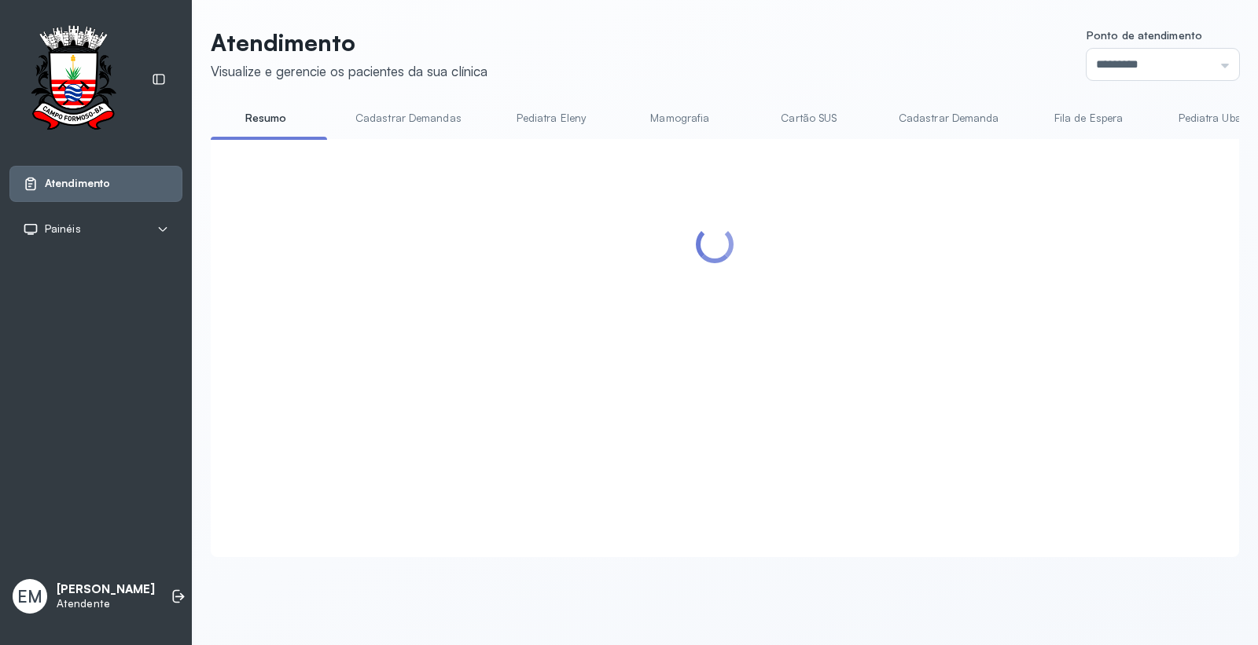
scroll to position [0, 0]
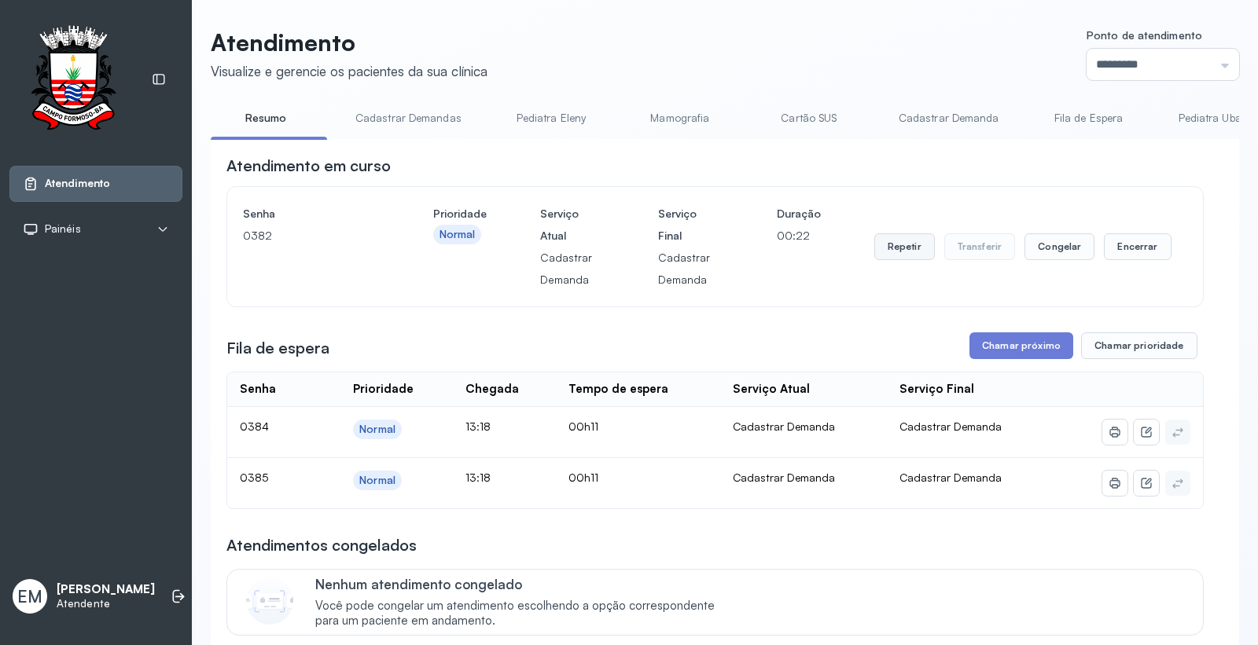
click at [894, 249] on button "Repetir" at bounding box center [904, 246] width 61 height 27
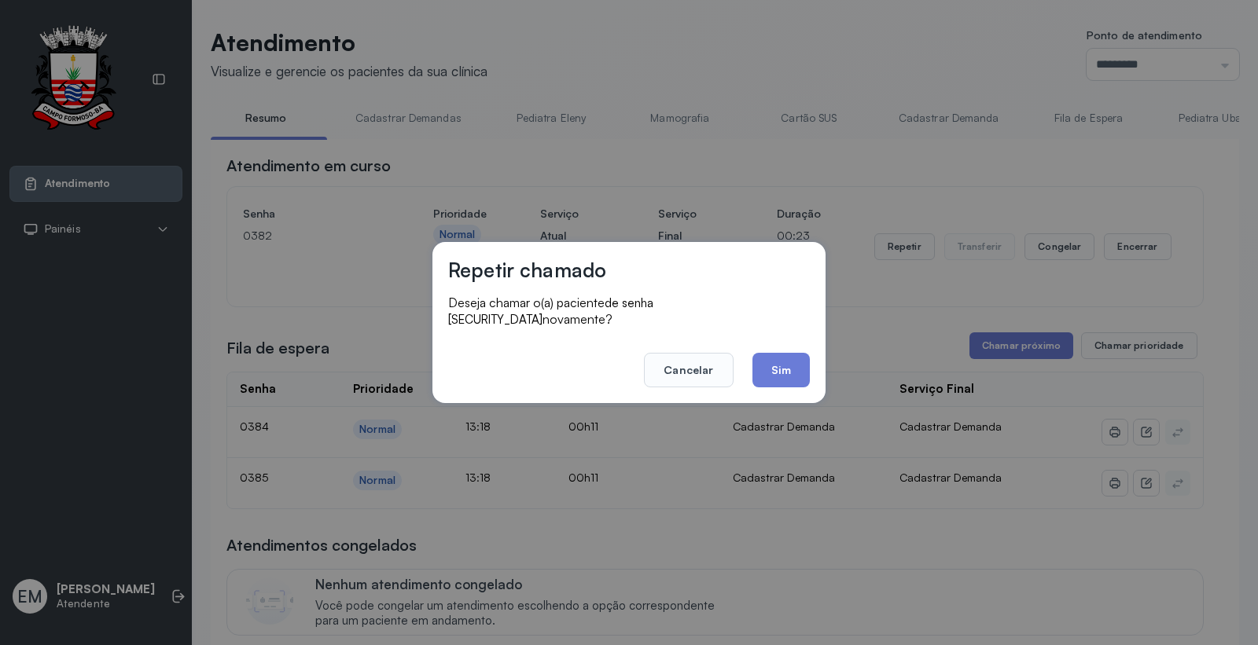
click at [781, 358] on button "Sim" at bounding box center [780, 370] width 57 height 35
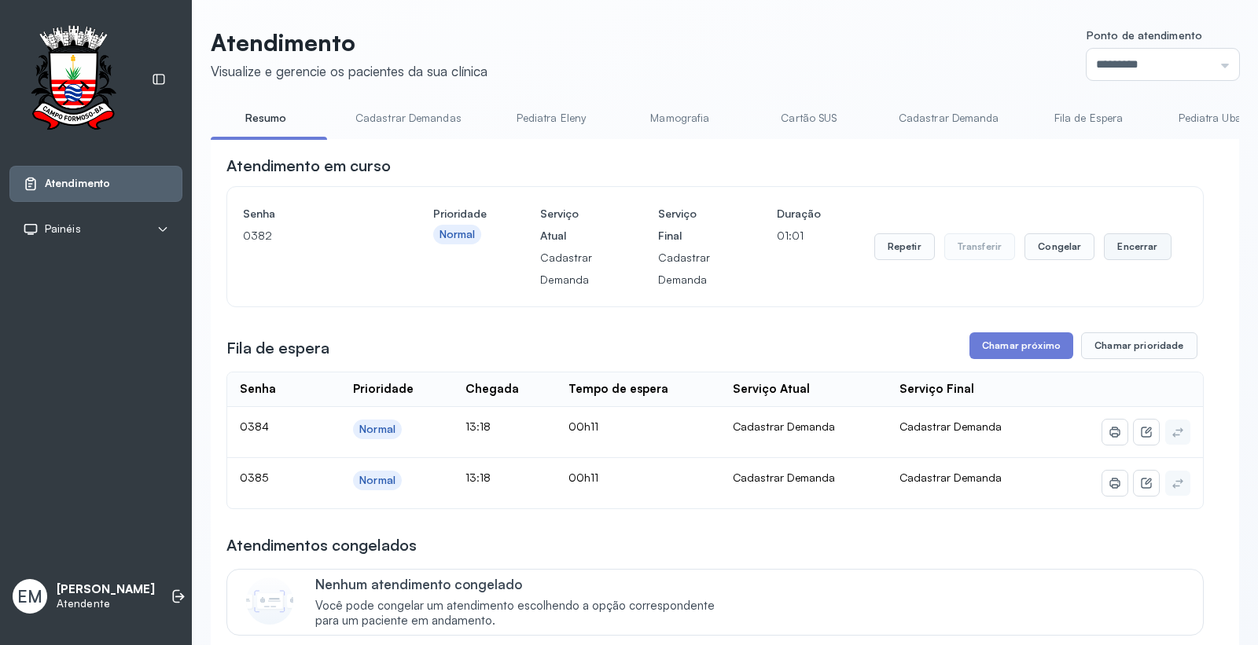
click at [1118, 248] on button "Encerrar" at bounding box center [1137, 246] width 67 height 27
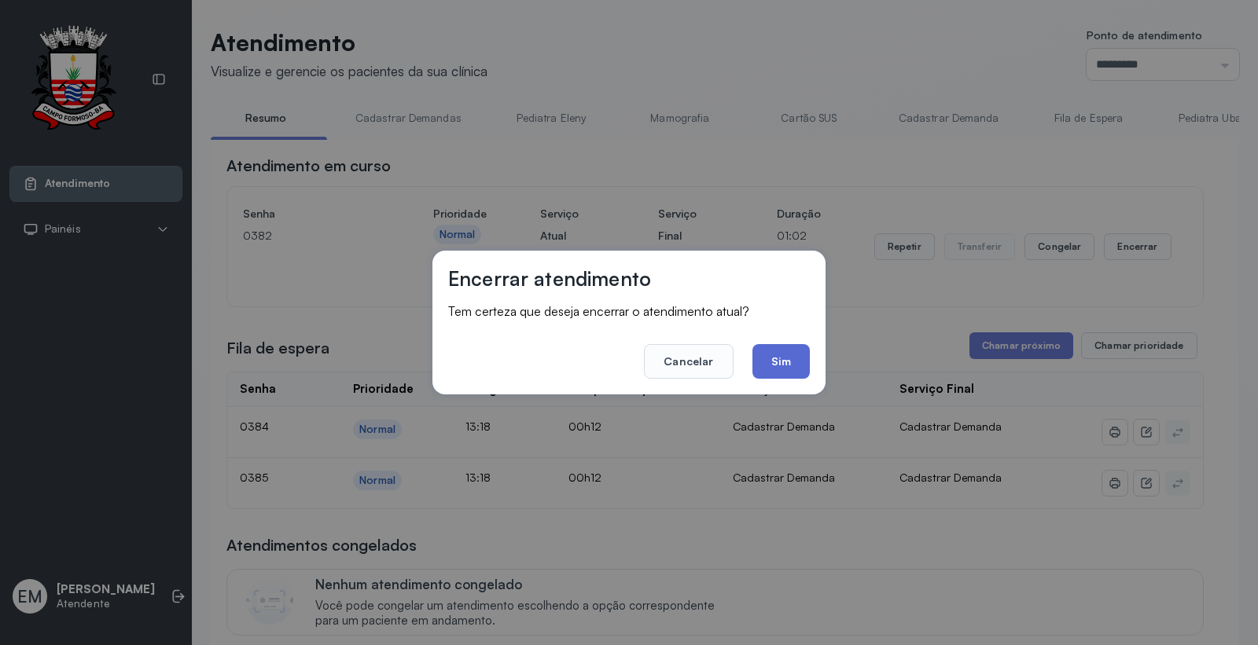
click at [789, 358] on button "Sim" at bounding box center [780, 361] width 57 height 35
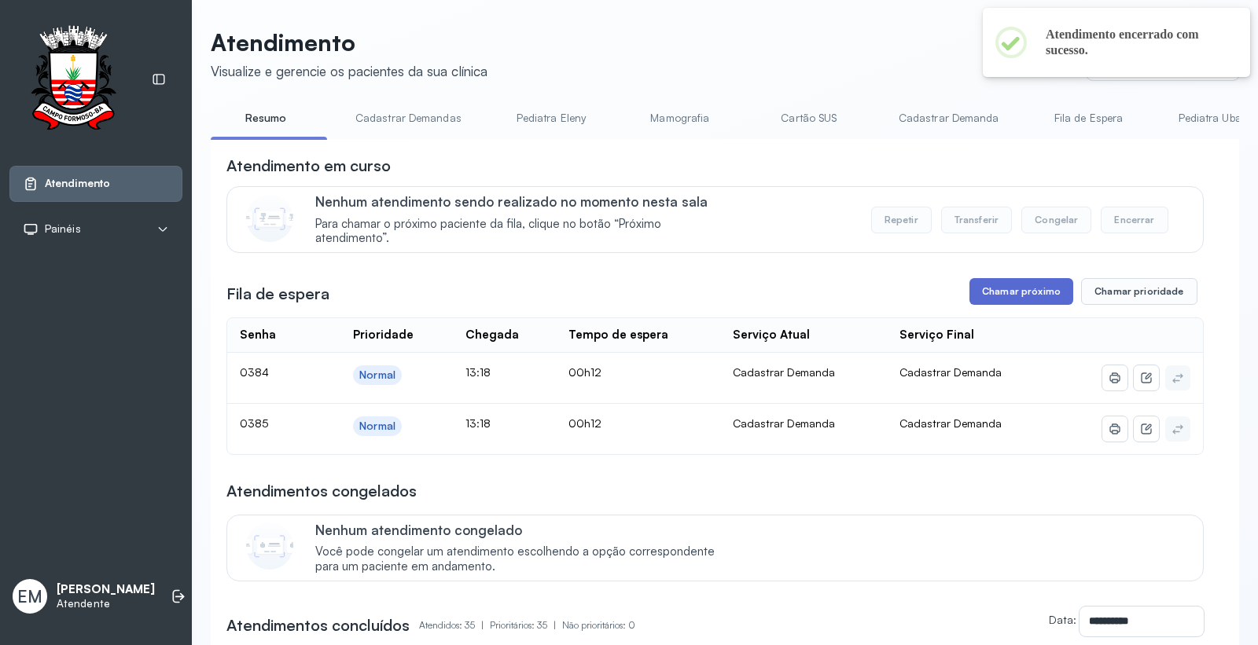
drag, startPoint x: 1009, startPoint y: 275, endPoint x: 1001, endPoint y: 284, distance: 11.7
click at [1001, 285] on button "Chamar próximo" at bounding box center [1021, 291] width 104 height 27
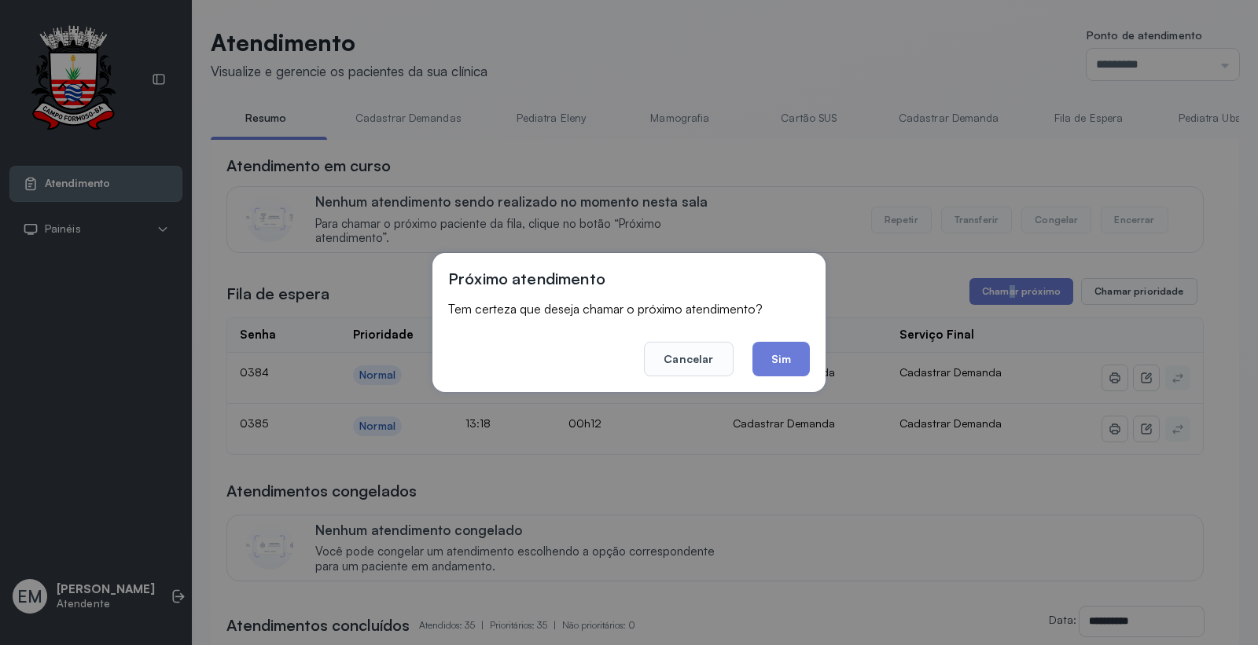
drag, startPoint x: 777, startPoint y: 356, endPoint x: 781, endPoint y: 340, distance: 17.2
click at [771, 358] on button "Sim" at bounding box center [780, 359] width 57 height 35
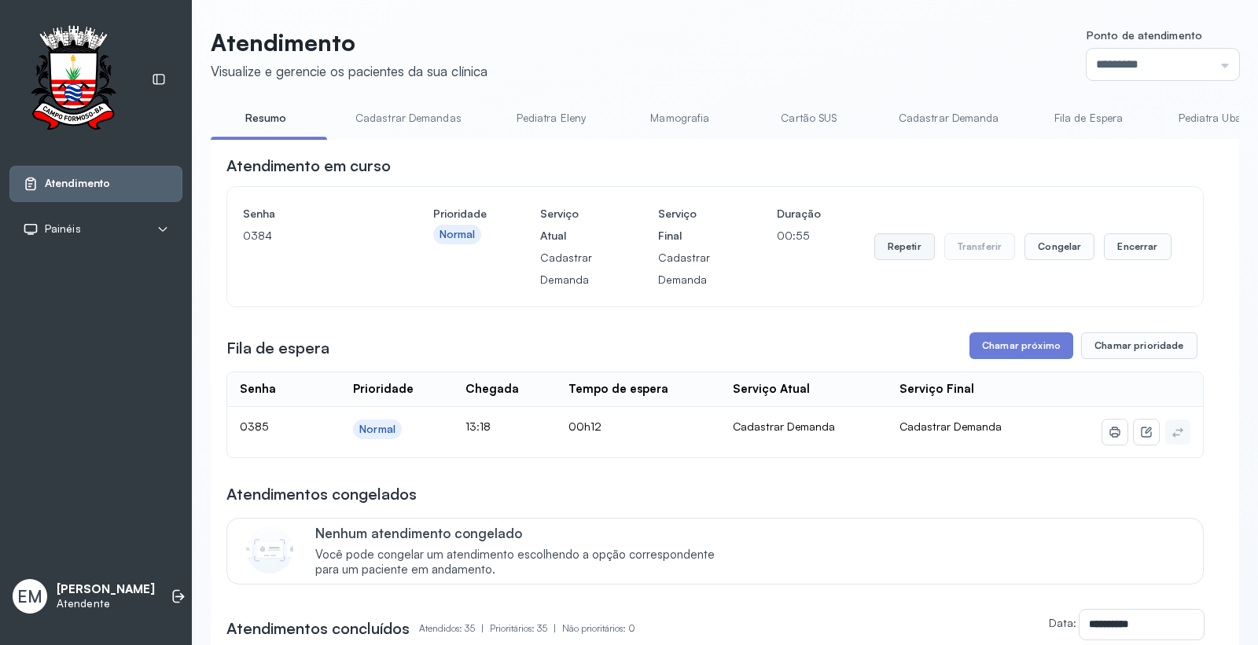
click at [881, 248] on button "Repetir" at bounding box center [904, 246] width 61 height 27
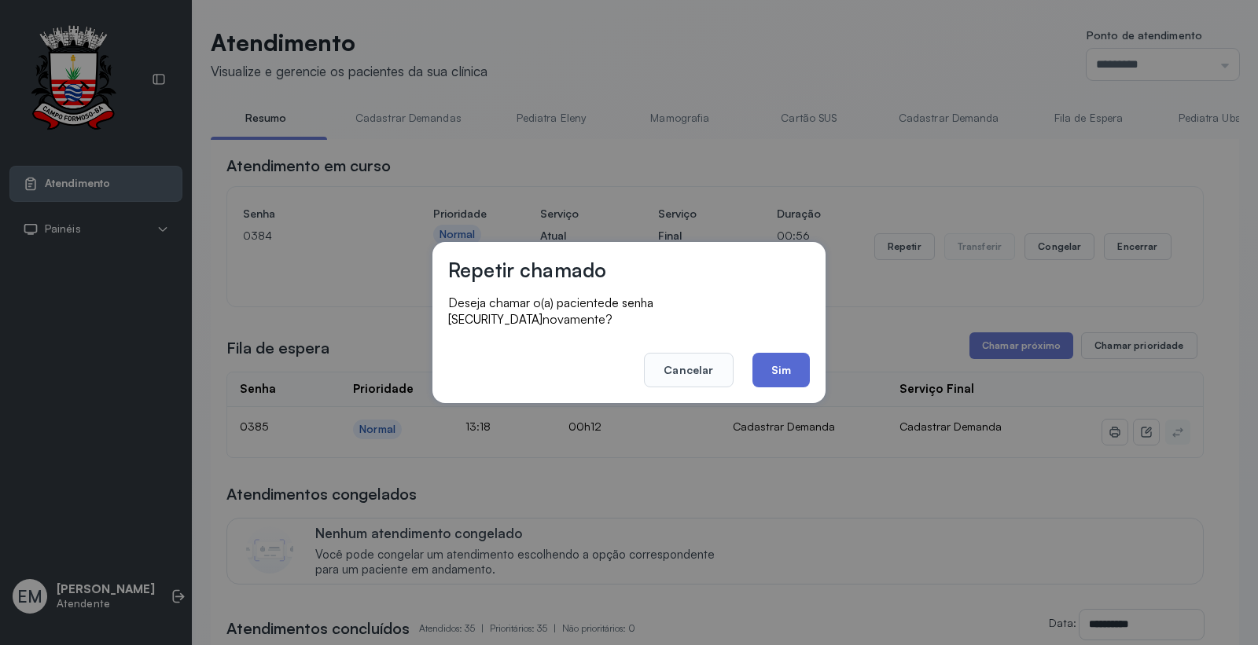
drag, startPoint x: 780, startPoint y: 363, endPoint x: 783, endPoint y: 316, distance: 47.2
click at [780, 359] on button "Sim" at bounding box center [780, 370] width 57 height 35
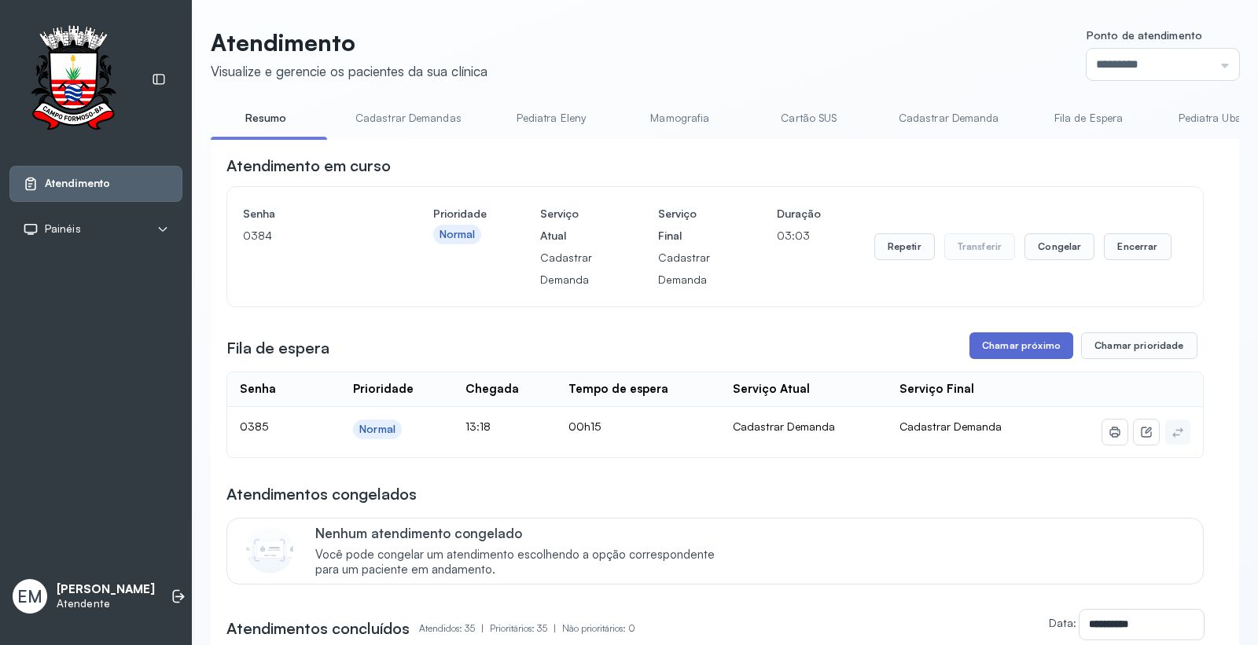
click at [1016, 346] on button "Chamar próximo" at bounding box center [1021, 345] width 104 height 27
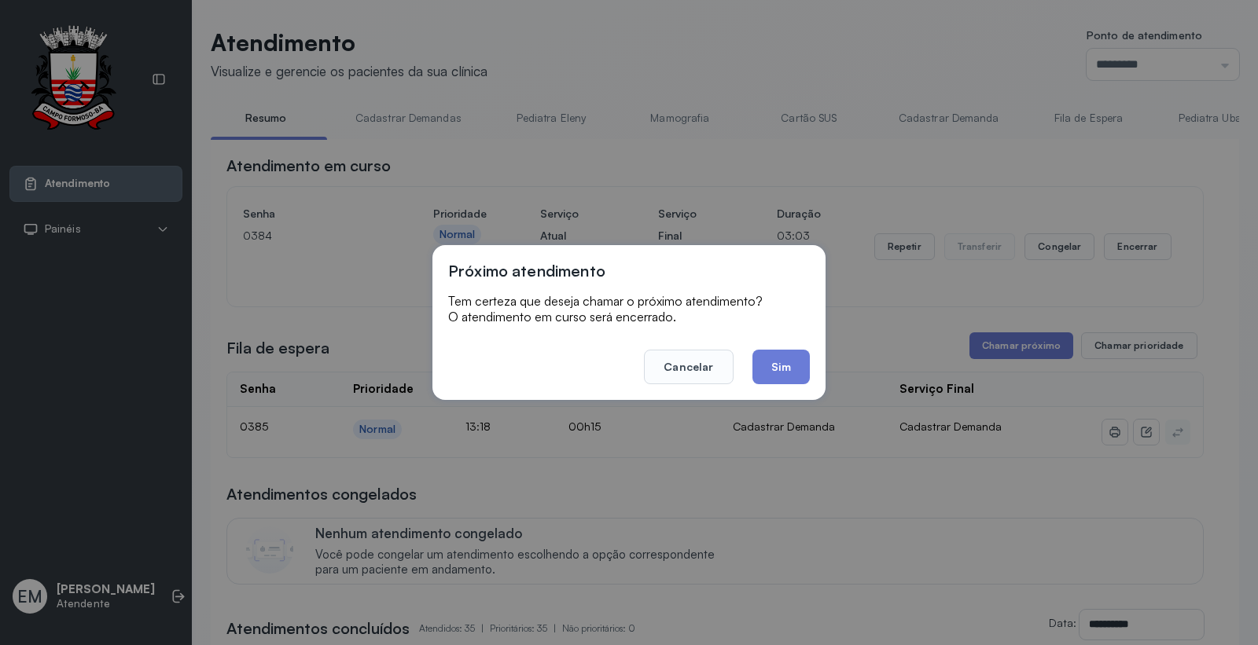
drag, startPoint x: 803, startPoint y: 351, endPoint x: 795, endPoint y: 343, distance: 12.2
click at [802, 350] on button "Sim" at bounding box center [780, 367] width 57 height 35
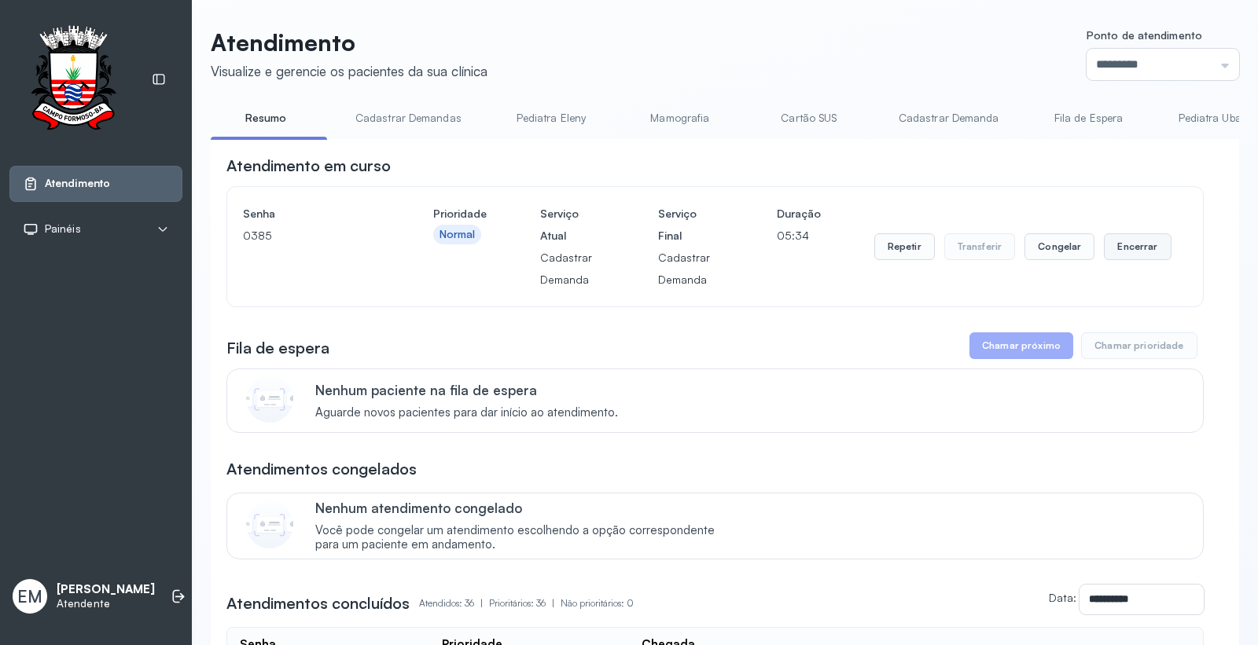
click at [1122, 248] on button "Encerrar" at bounding box center [1137, 246] width 67 height 27
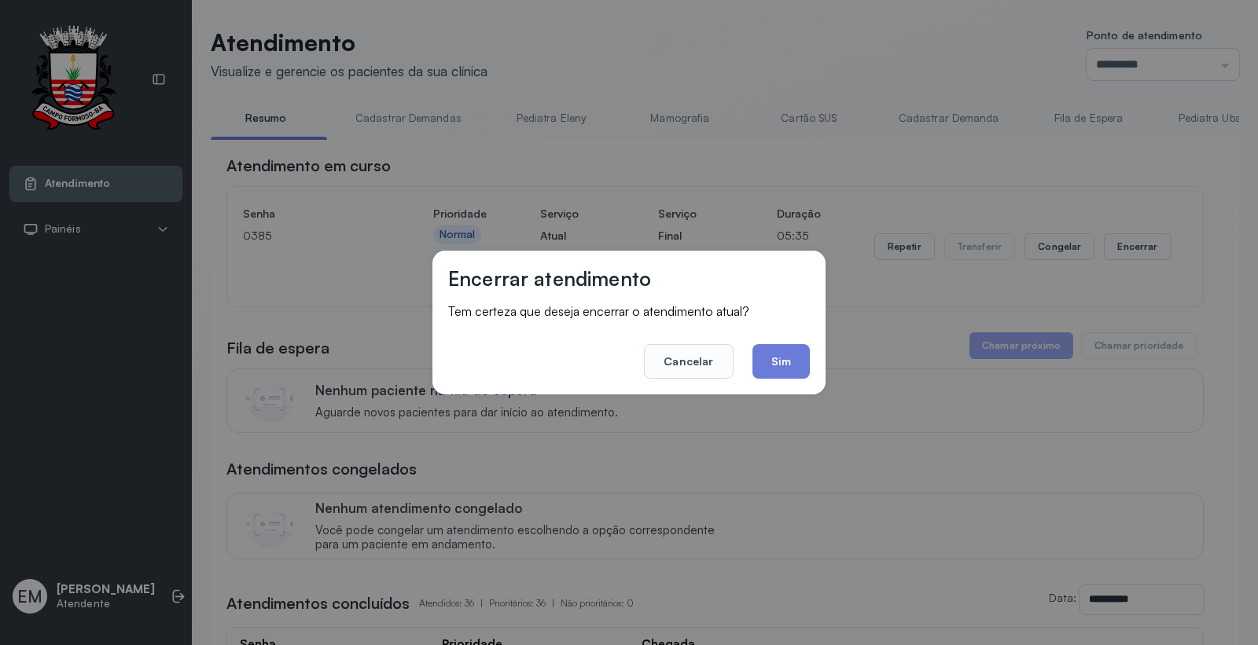
click at [769, 352] on button "Sim" at bounding box center [780, 361] width 57 height 35
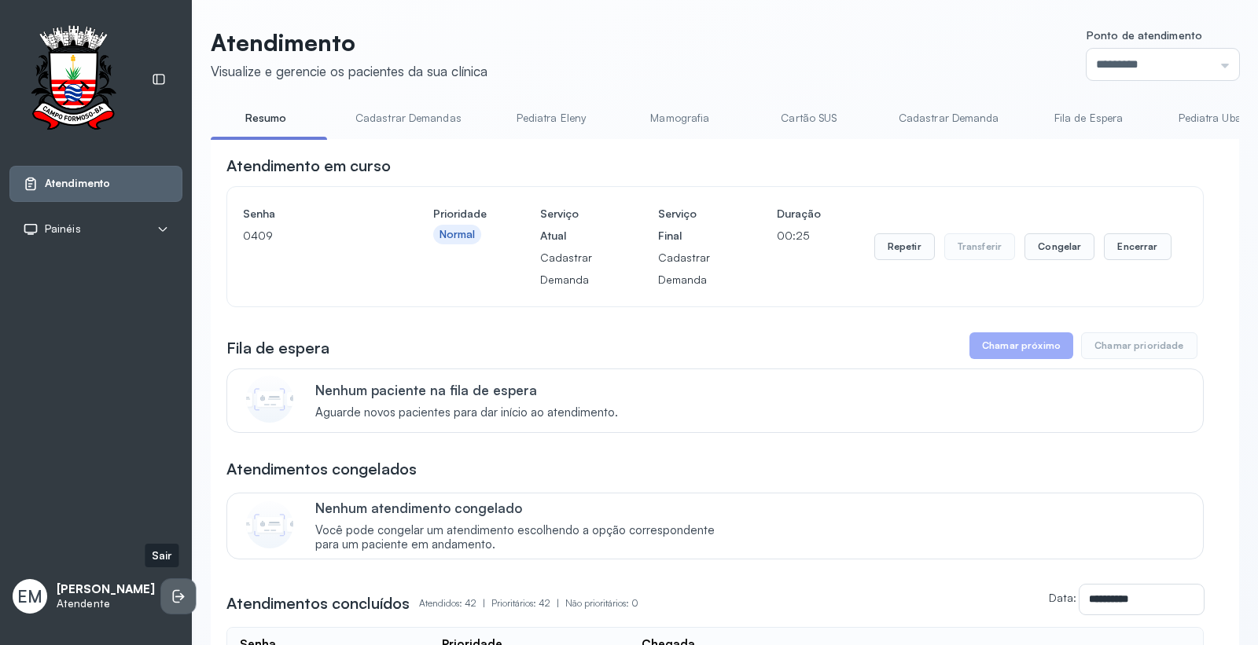
click at [171, 590] on icon at bounding box center [179, 597] width 16 height 16
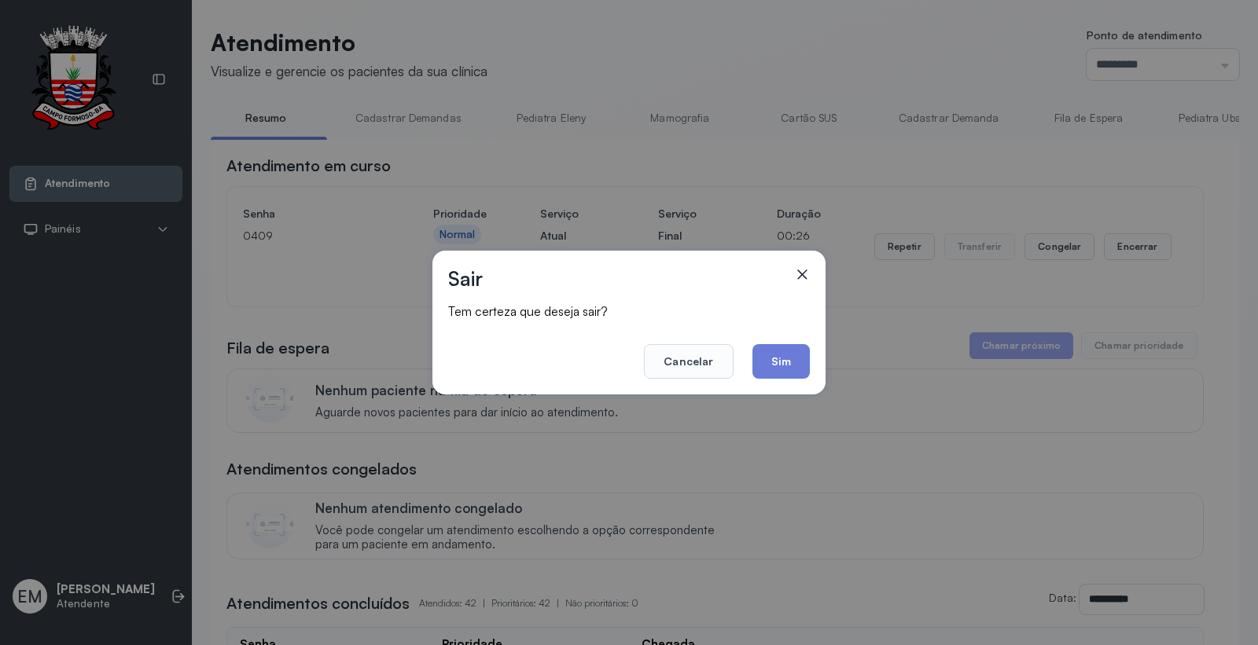
drag, startPoint x: 104, startPoint y: 428, endPoint x: 159, endPoint y: 386, distance: 69.0
click at [104, 426] on div "Sair Tem certeza que deseja sair? Cancelar Sim" at bounding box center [629, 322] width 1258 height 645
click at [718, 433] on div "Sair Tem certeza que deseja sair? Cancelar Sim" at bounding box center [629, 322] width 1258 height 645
click at [690, 362] on button "Cancelar" at bounding box center [688, 361] width 89 height 35
